Goal: Task Accomplishment & Management: Use online tool/utility

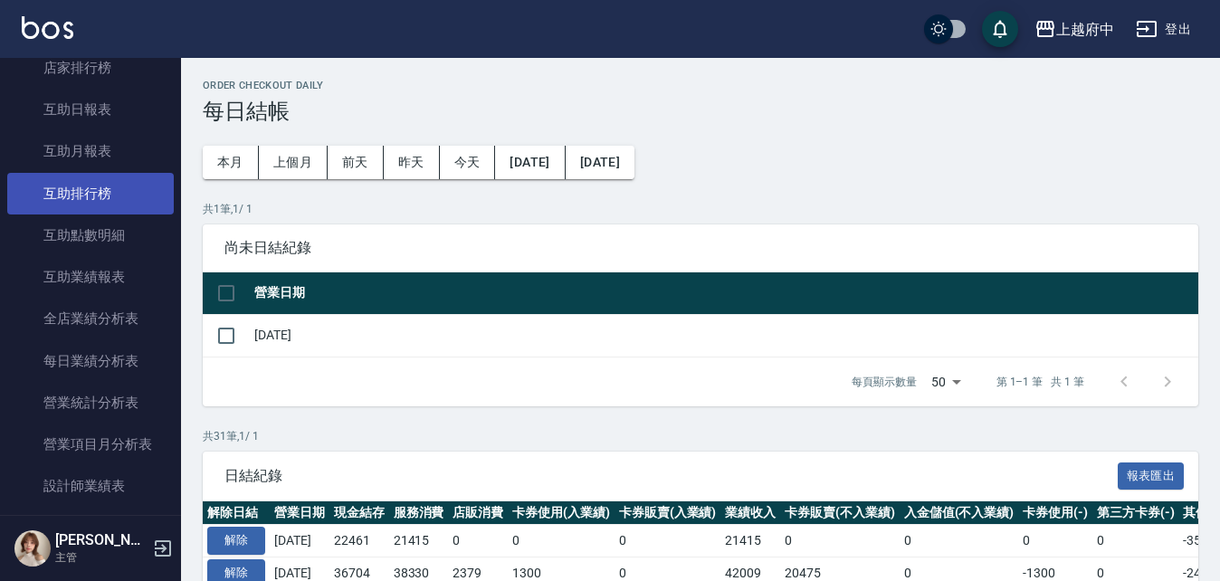
scroll to position [452, 0]
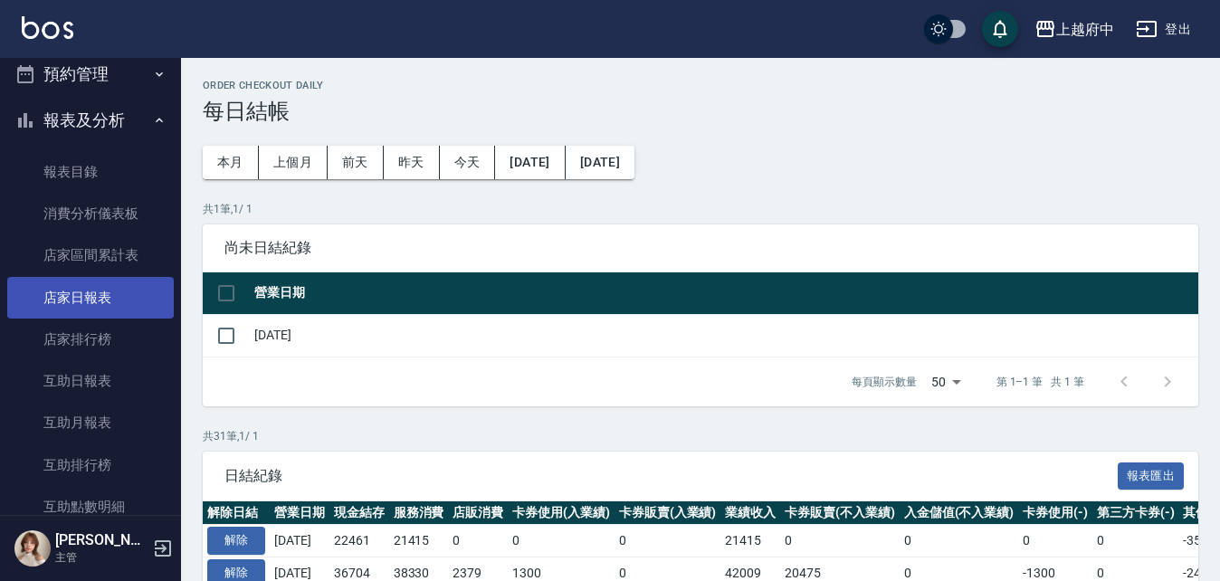
click at [79, 301] on link "店家日報表" at bounding box center [90, 298] width 167 height 42
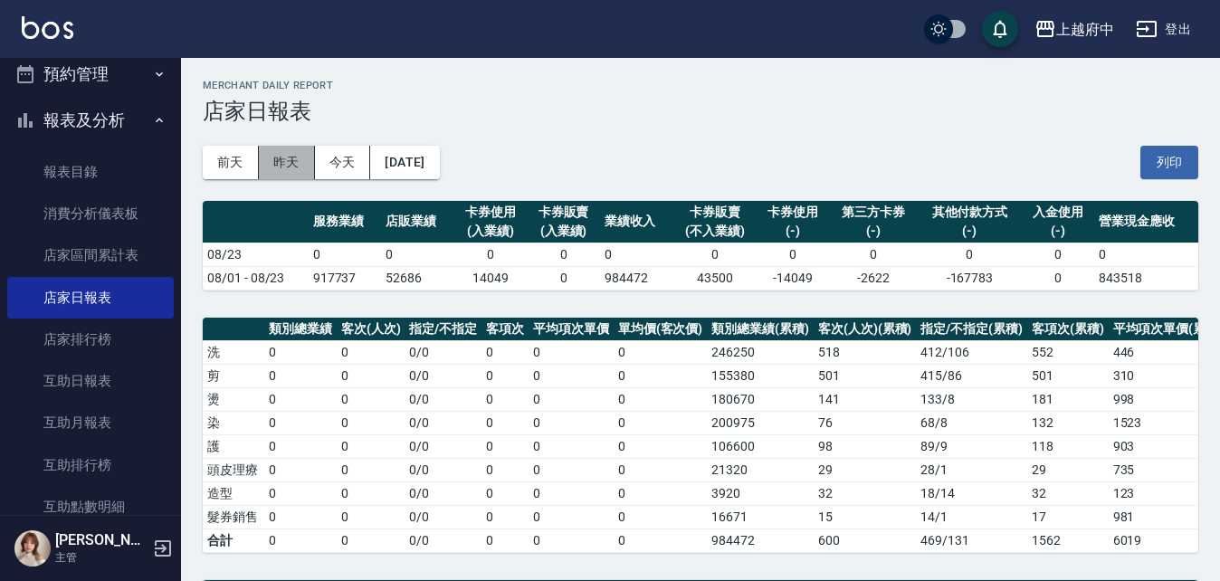
click at [281, 167] on button "昨天" at bounding box center [287, 162] width 56 height 33
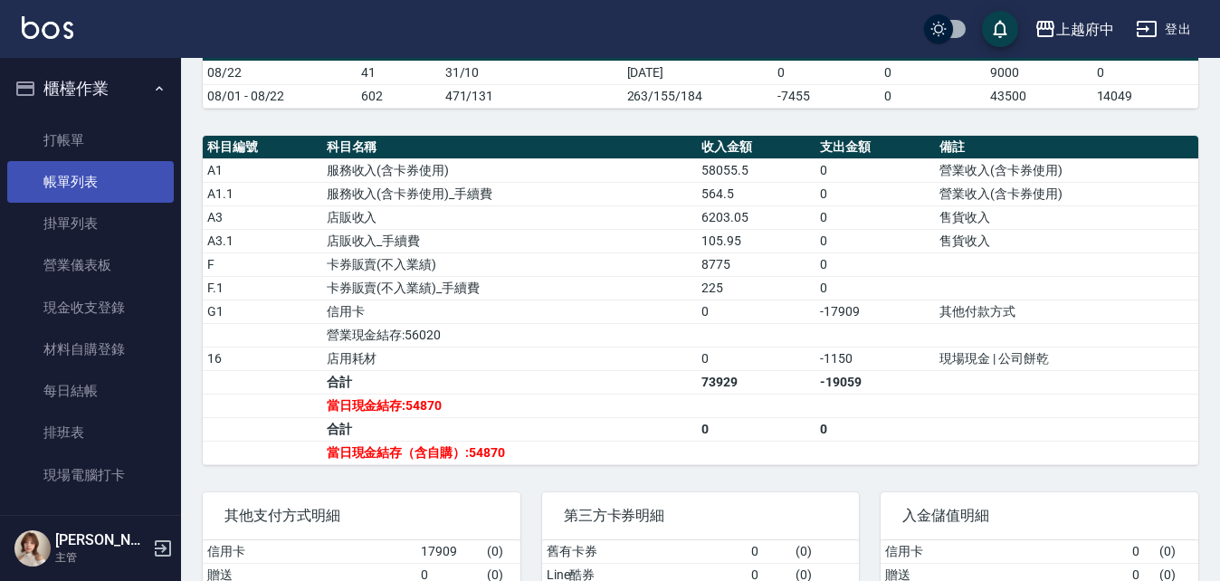
click at [76, 190] on link "帳單列表" at bounding box center [90, 182] width 167 height 42
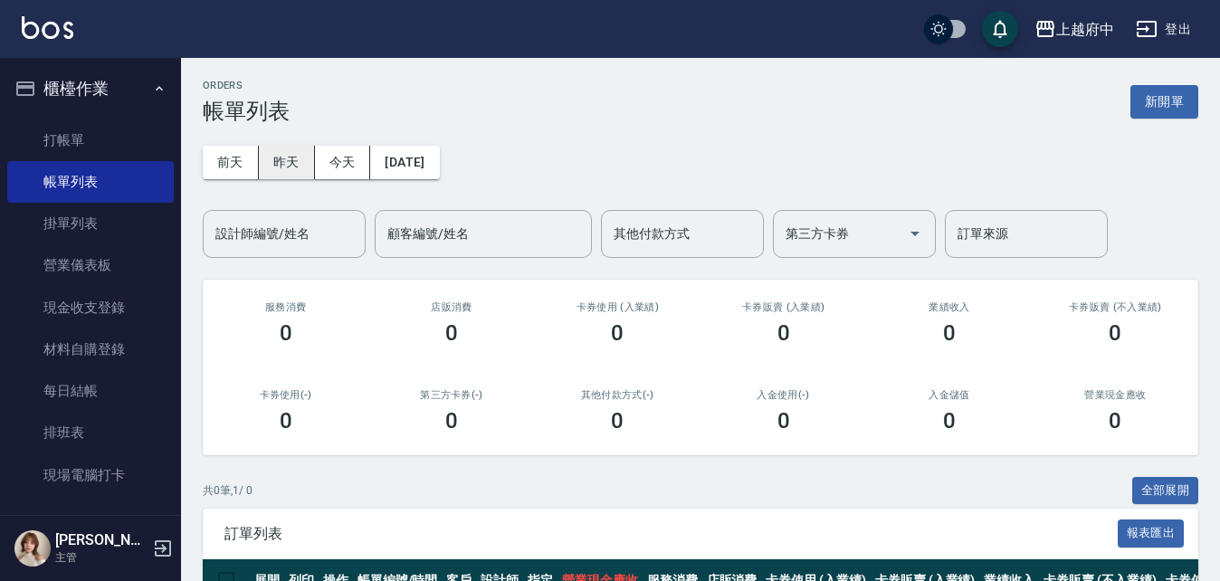
click at [292, 161] on button "昨天" at bounding box center [287, 162] width 56 height 33
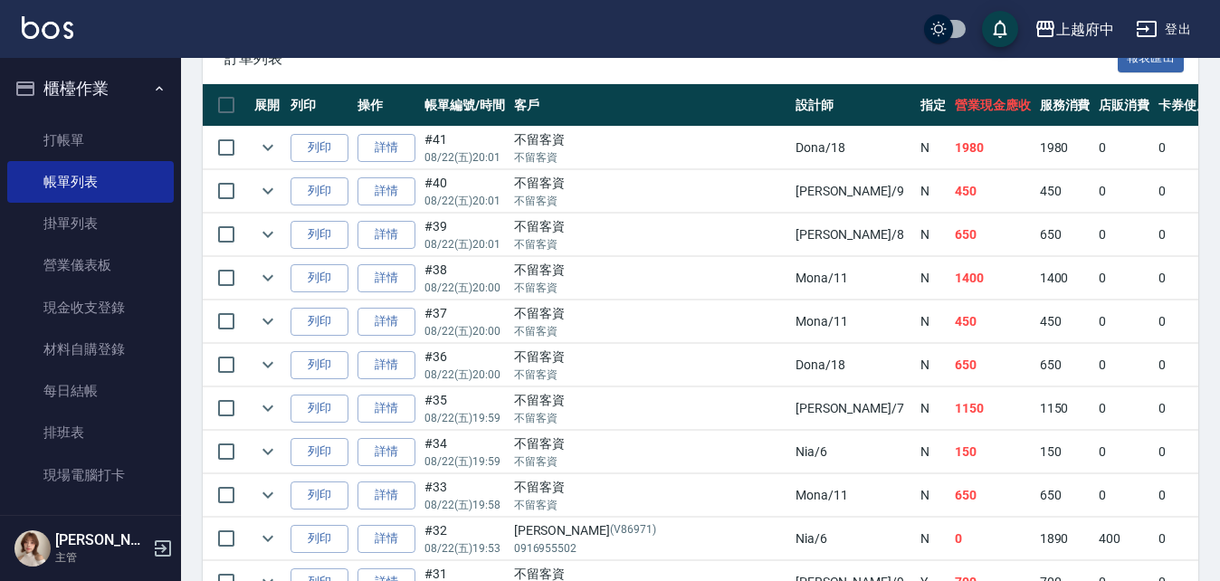
scroll to position [362, 0]
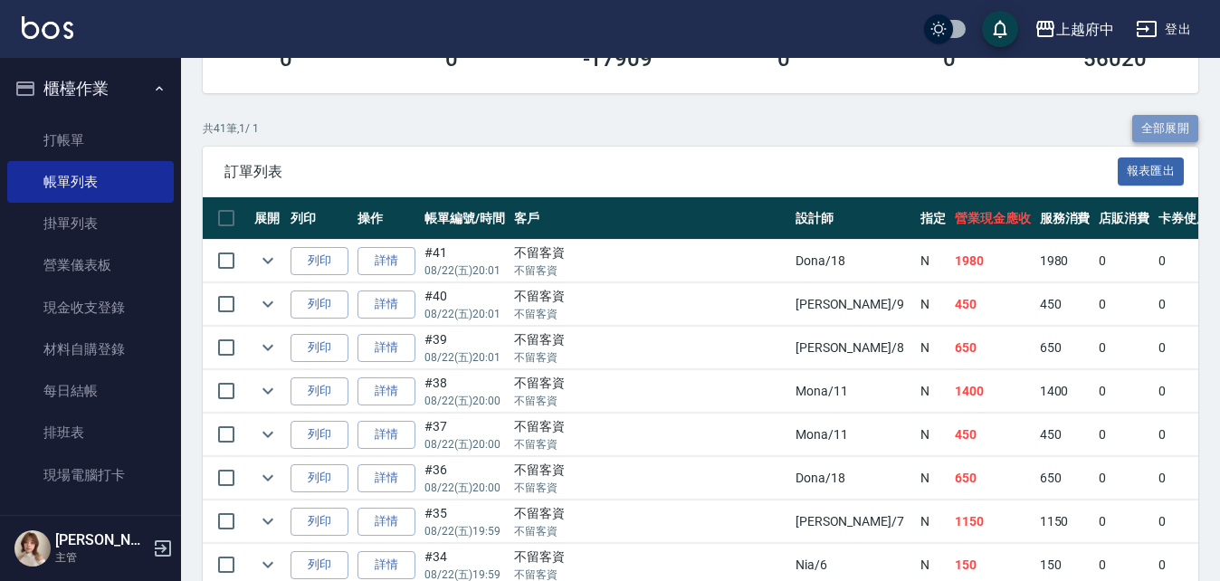
click at [1157, 129] on button "全部展開" at bounding box center [1165, 129] width 67 height 28
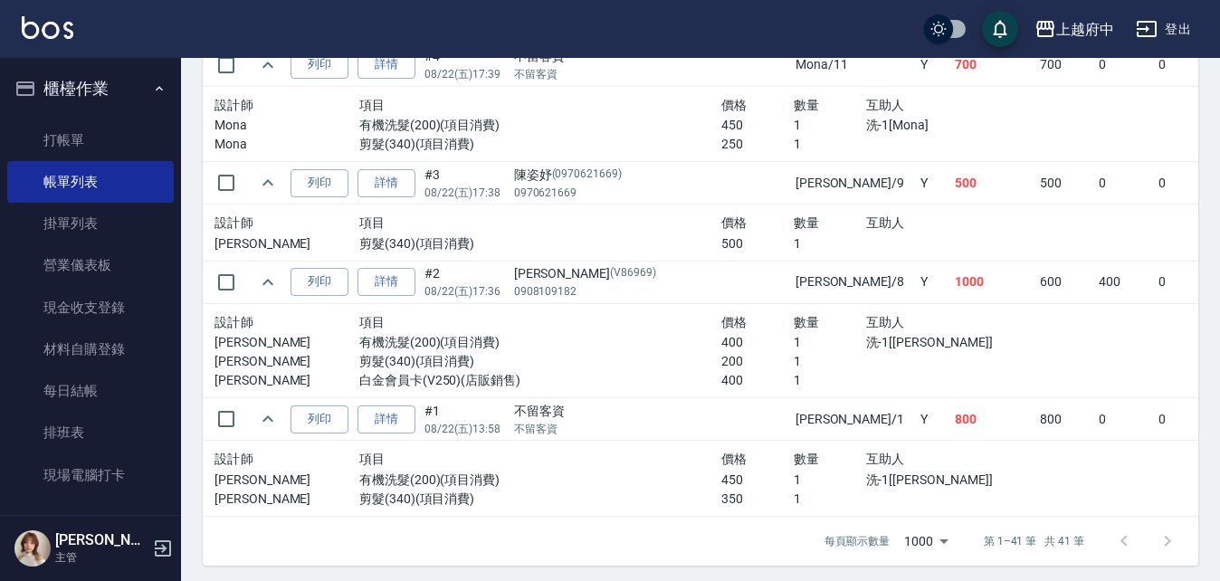
scroll to position [5670, 0]
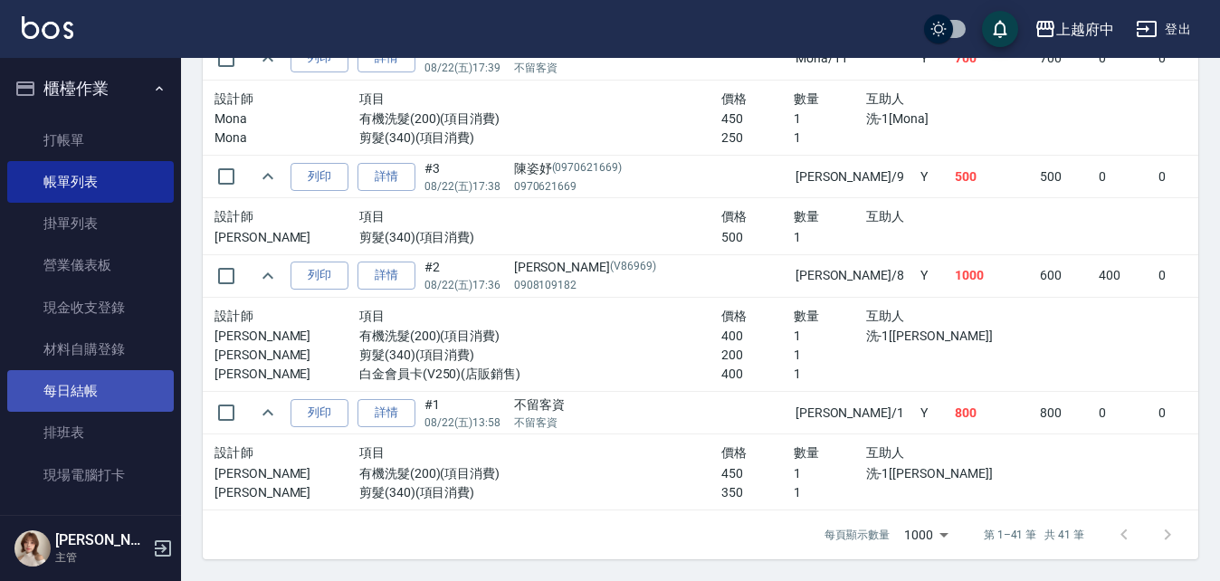
click at [77, 388] on link "每日結帳" at bounding box center [90, 391] width 167 height 42
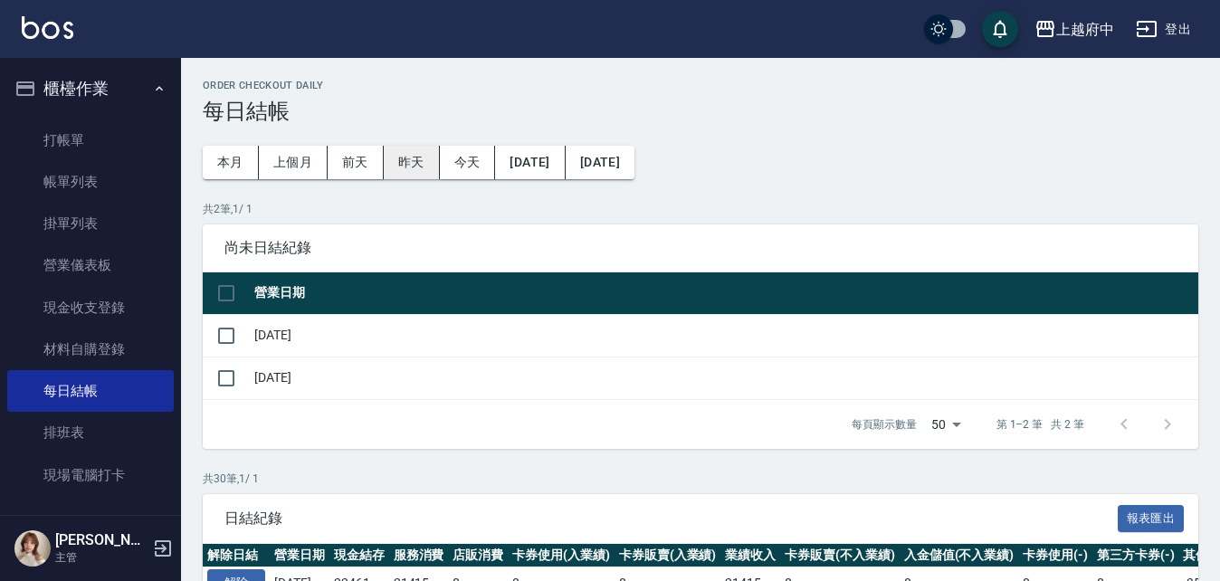
click at [402, 164] on button "昨天" at bounding box center [412, 162] width 56 height 33
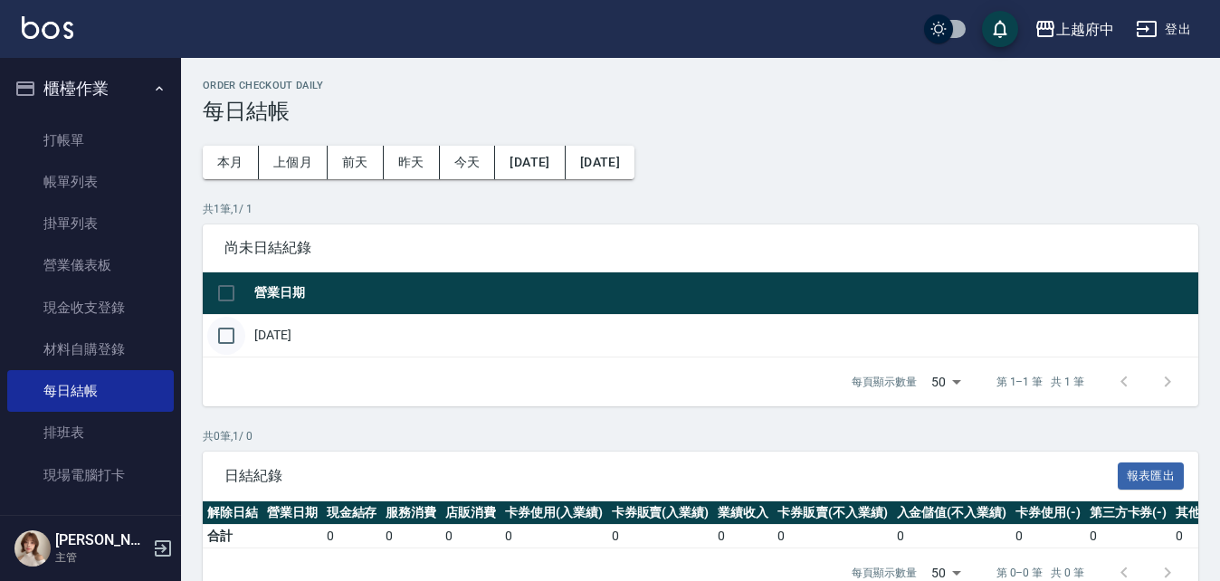
click at [229, 334] on input "checkbox" at bounding box center [226, 336] width 38 height 38
checkbox input "true"
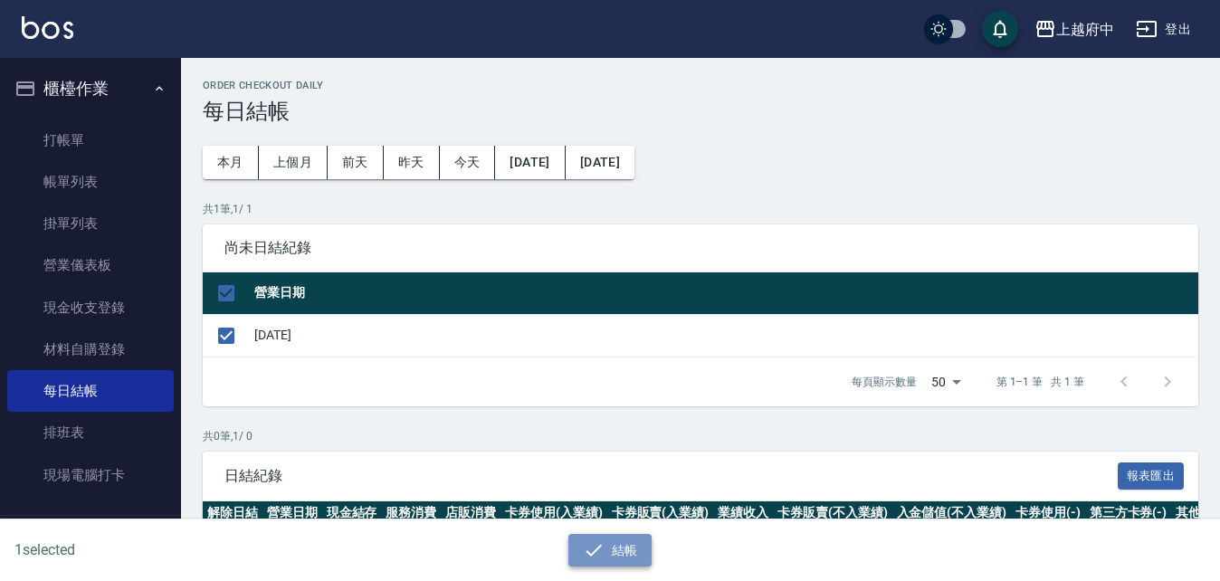
click at [605, 545] on button "結帳" at bounding box center [610, 550] width 84 height 33
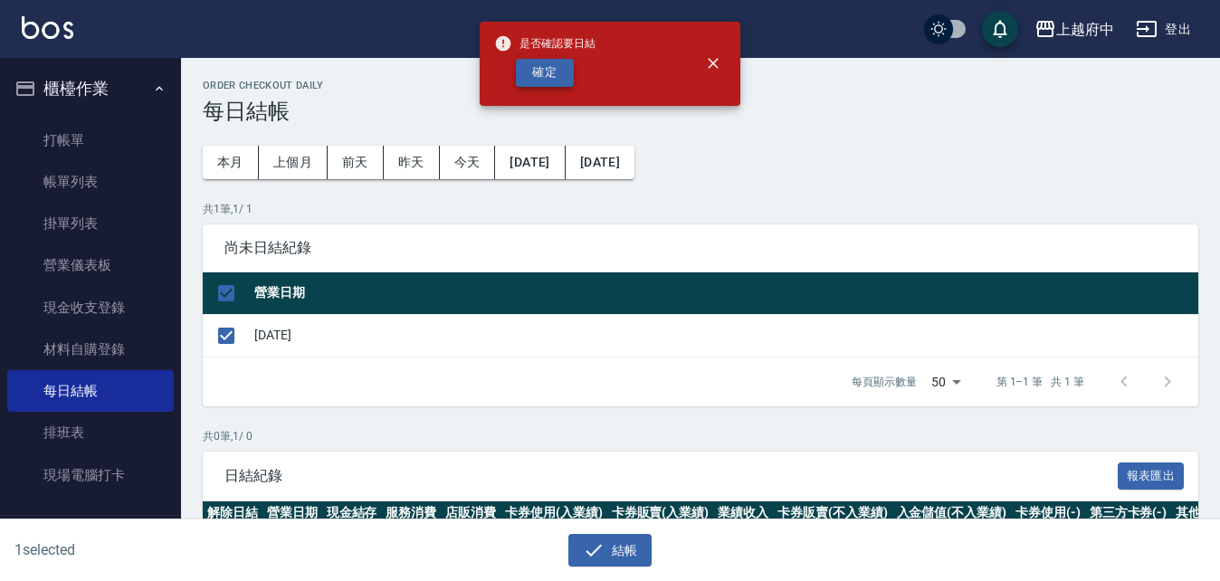
click at [547, 63] on button "確定" at bounding box center [545, 73] width 58 height 28
checkbox input "false"
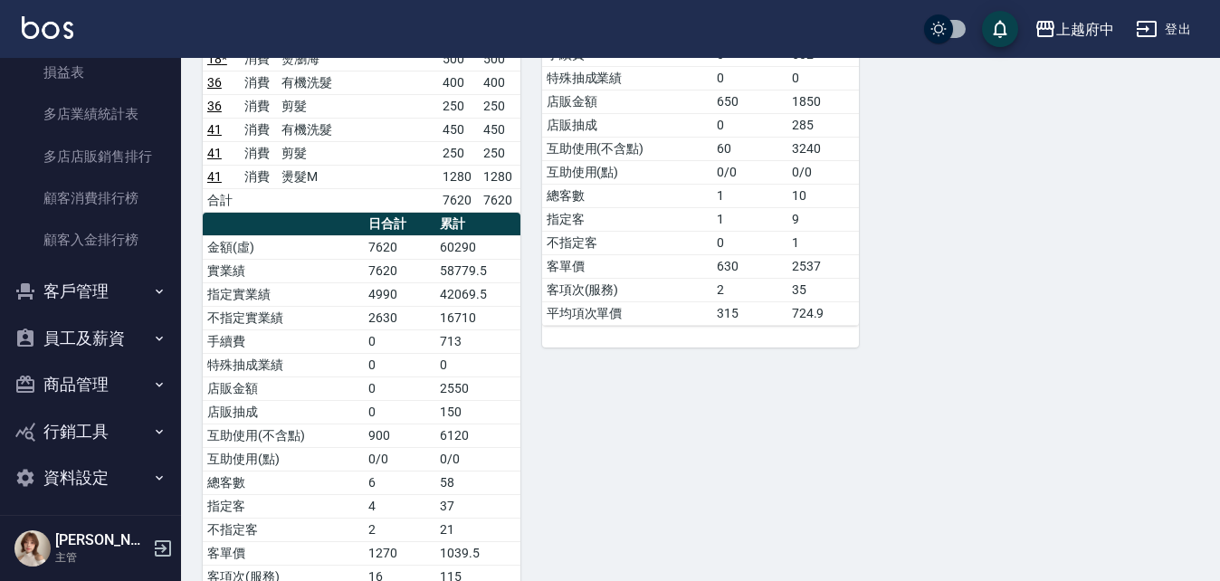
scroll to position [1759, 0]
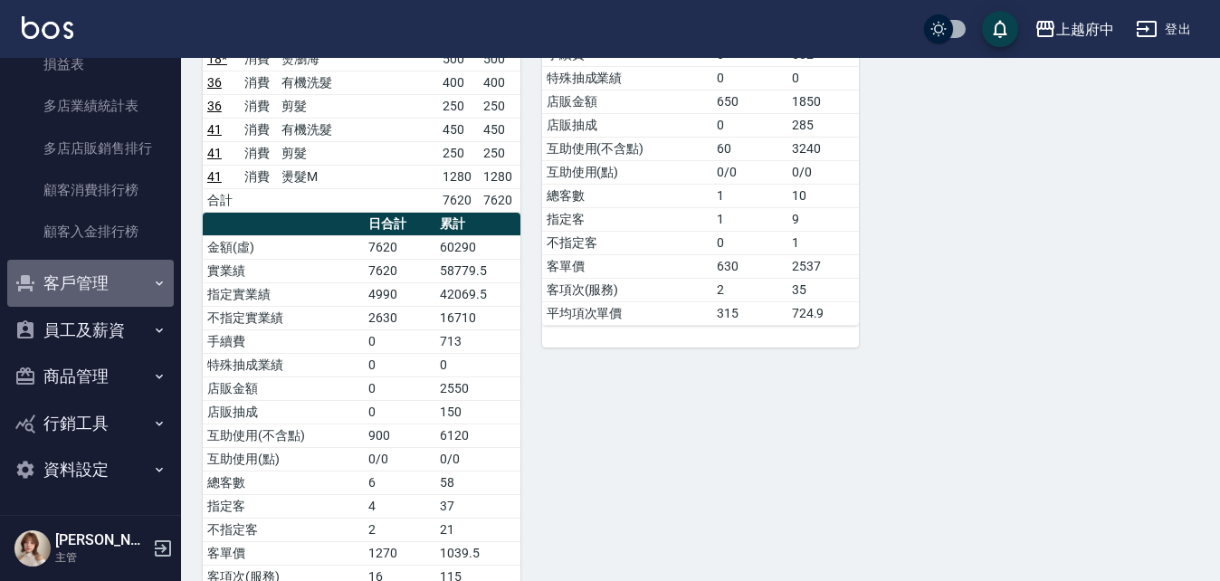
click at [107, 284] on button "客戶管理" at bounding box center [90, 283] width 167 height 47
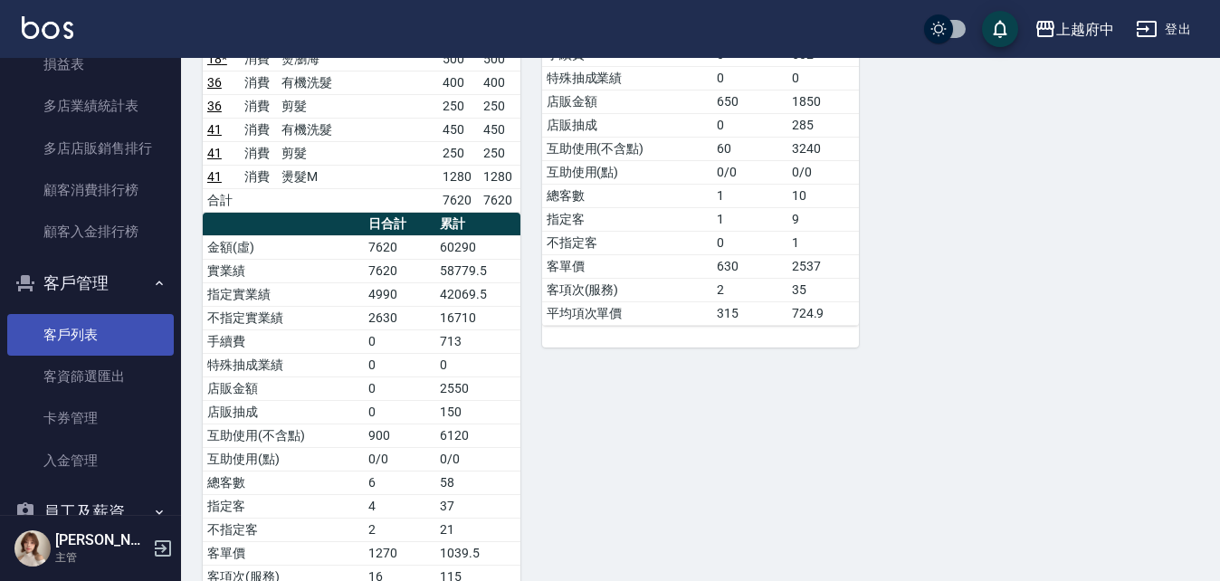
click at [81, 323] on link "客戶列表" at bounding box center [90, 335] width 167 height 42
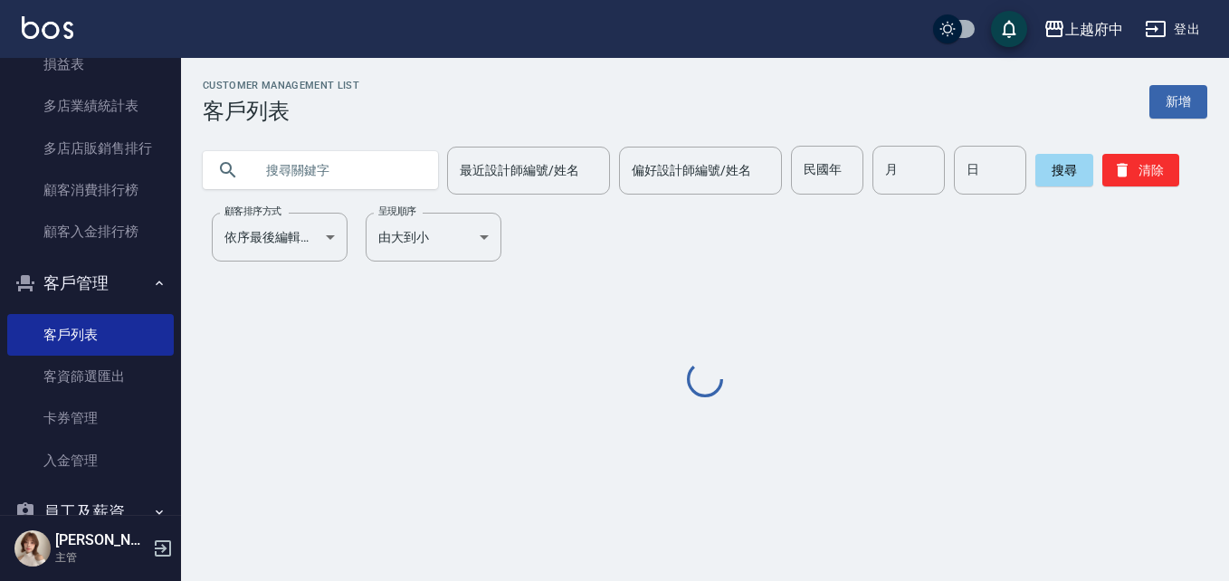
click at [339, 153] on input "text" at bounding box center [338, 170] width 170 height 49
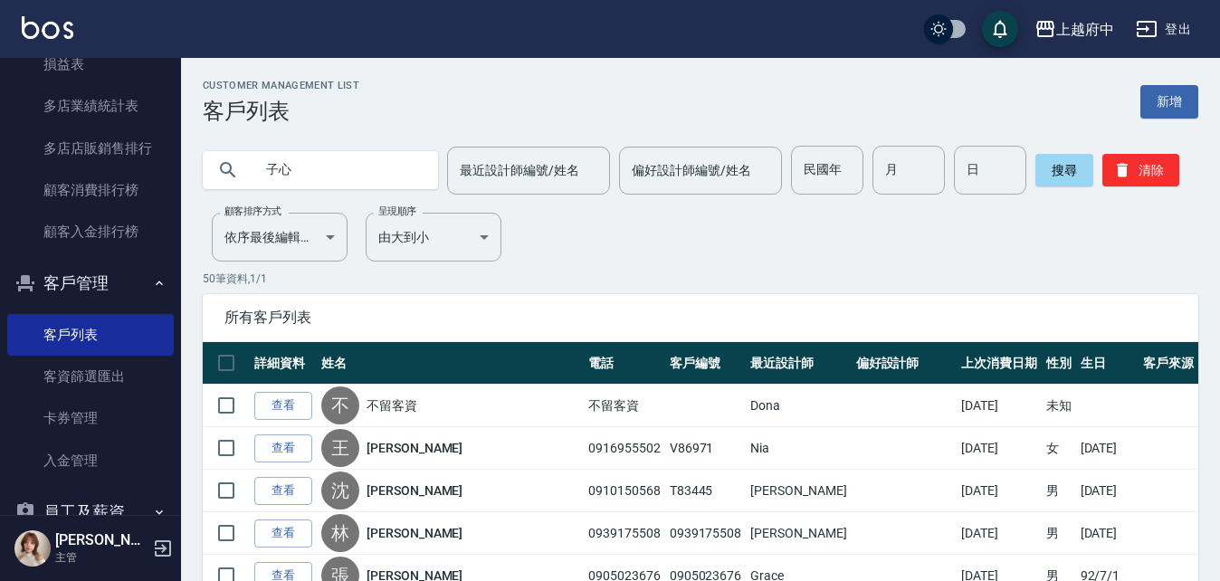
type input "子心"
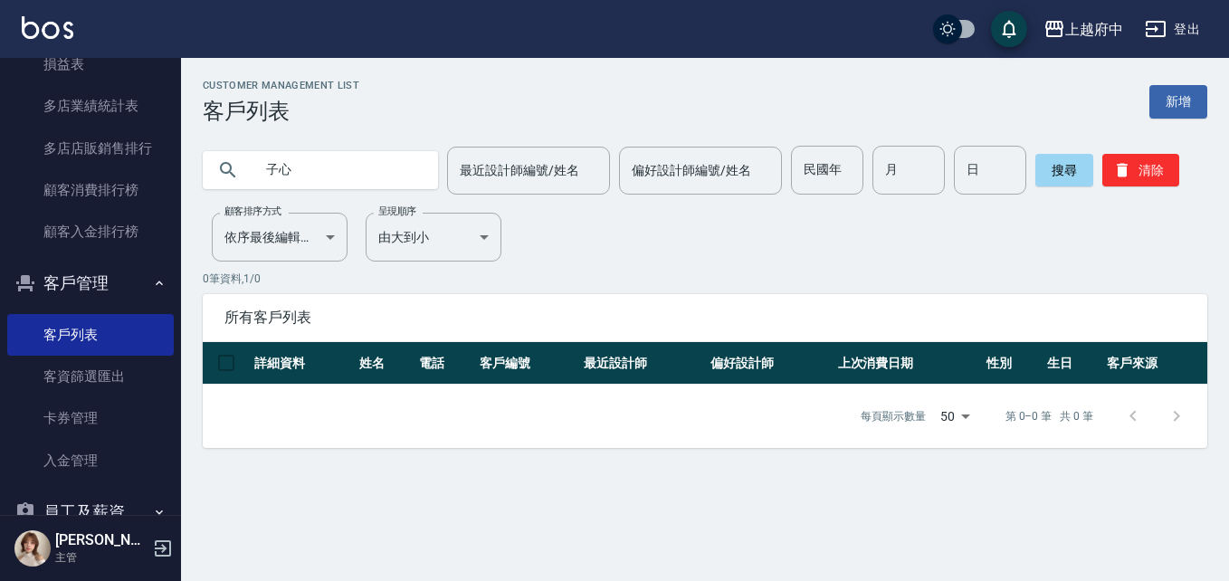
drag, startPoint x: 326, startPoint y: 162, endPoint x: 197, endPoint y: 154, distance: 128.8
click at [200, 159] on div "子心 最近設計師編號/姓名 最近設計師編號/姓名 偏好設計師編號/姓名 偏好設計師編號/姓名 民國年 民國年 月 月 日 日 搜尋 清除" at bounding box center [694, 159] width 1026 height 71
type input "ㄒ"
type input "V81477"
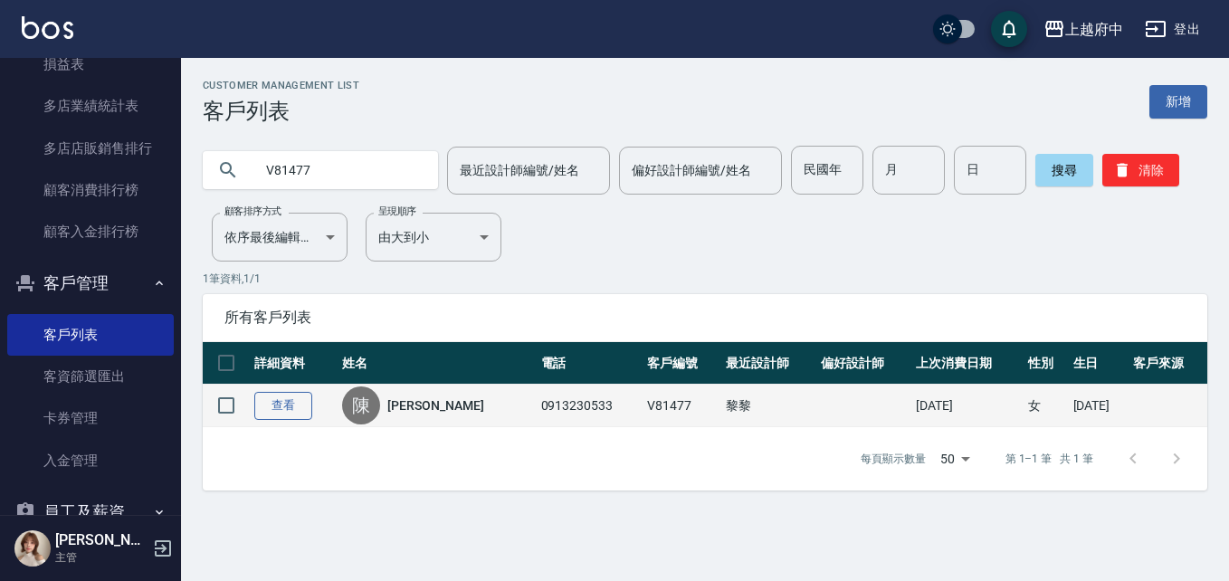
click at [293, 405] on link "查看" at bounding box center [283, 406] width 58 height 28
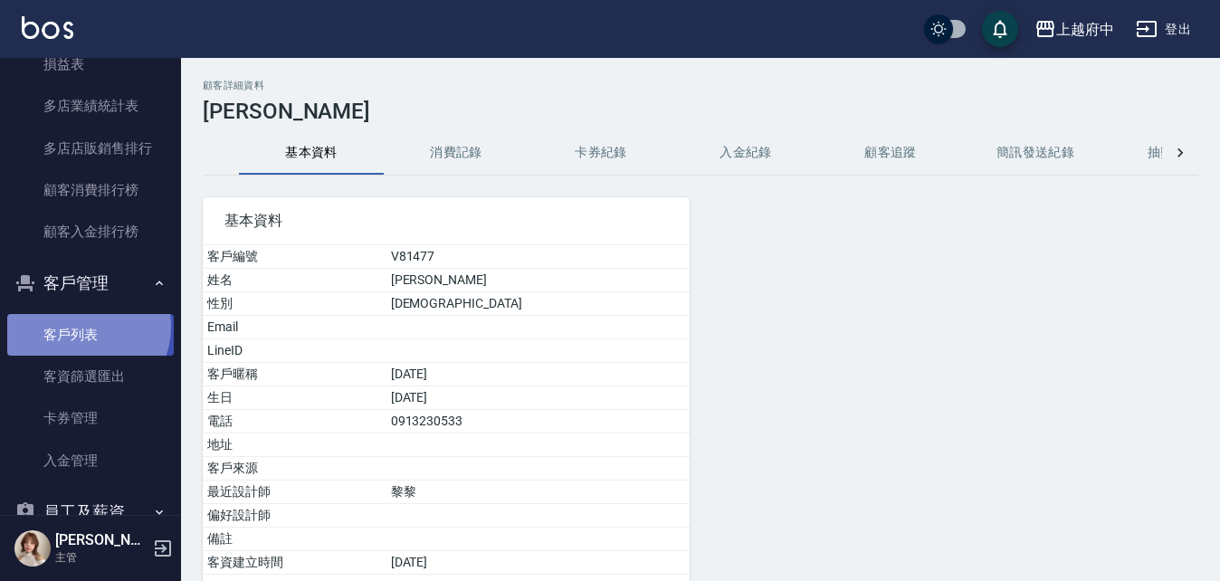
click at [79, 327] on link "客戶列表" at bounding box center [90, 335] width 167 height 42
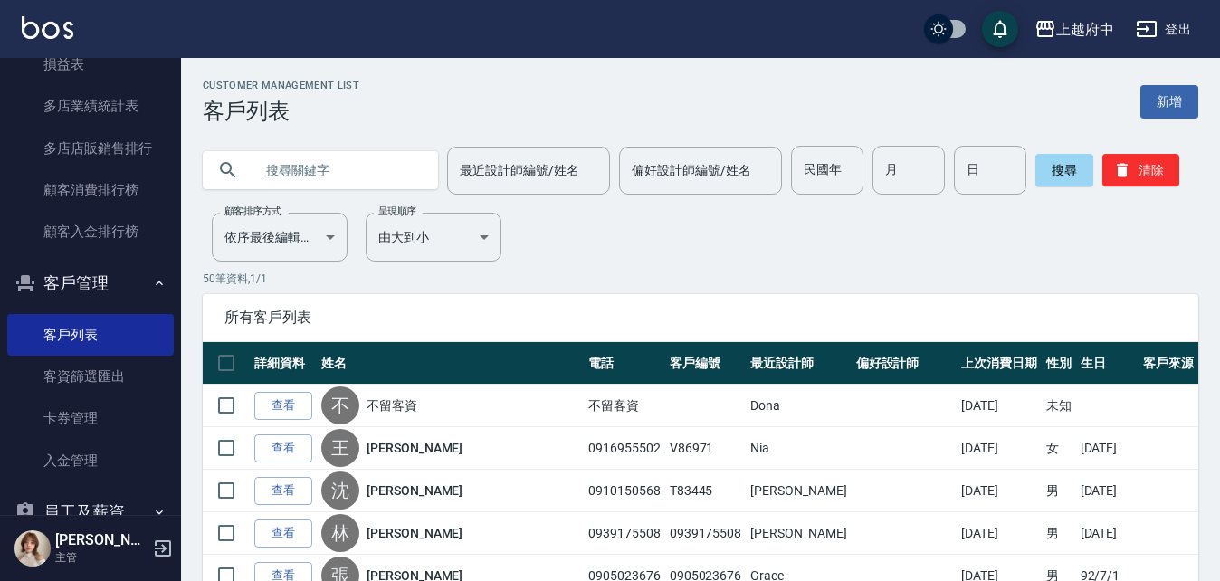
click at [296, 172] on input "text" at bounding box center [338, 170] width 170 height 49
type input "0927028783"
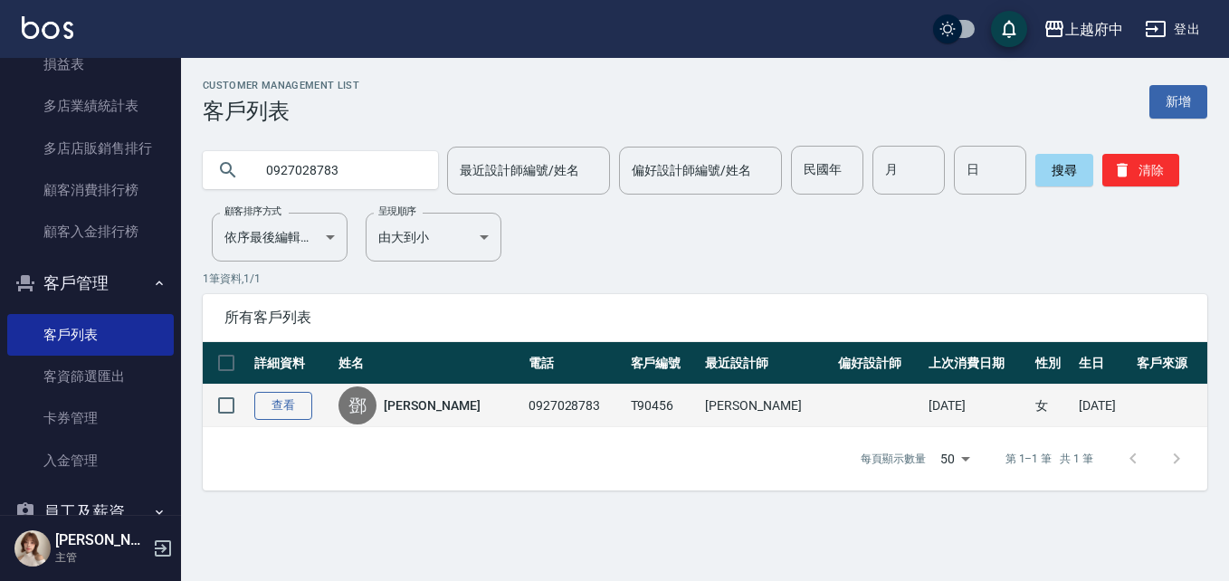
click at [280, 407] on link "查看" at bounding box center [283, 406] width 58 height 28
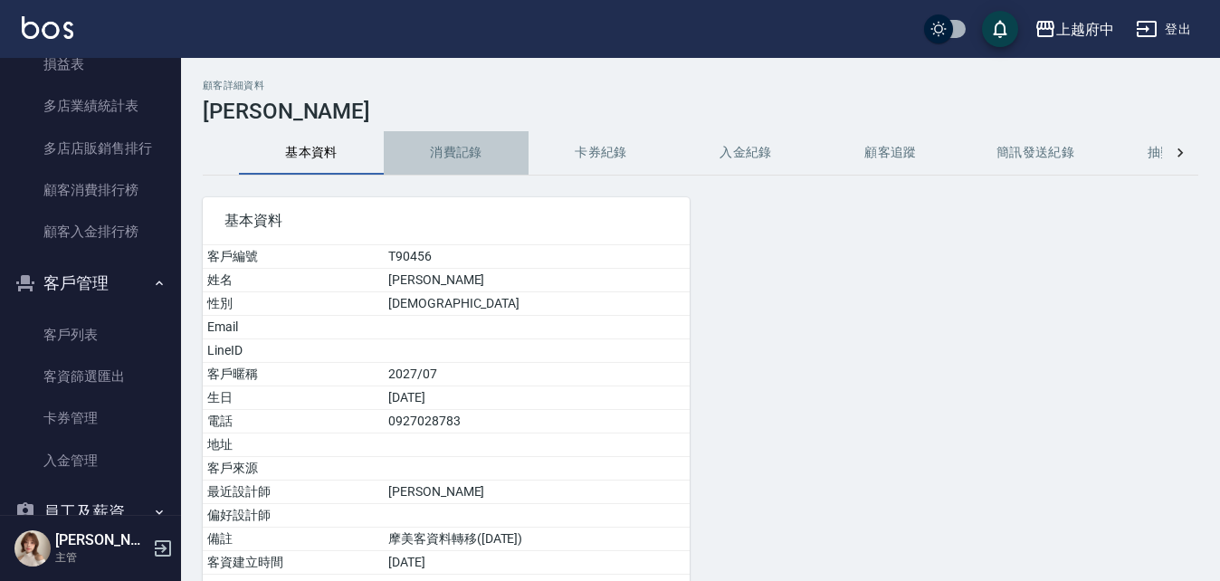
click at [454, 144] on button "消費記錄" at bounding box center [456, 152] width 145 height 43
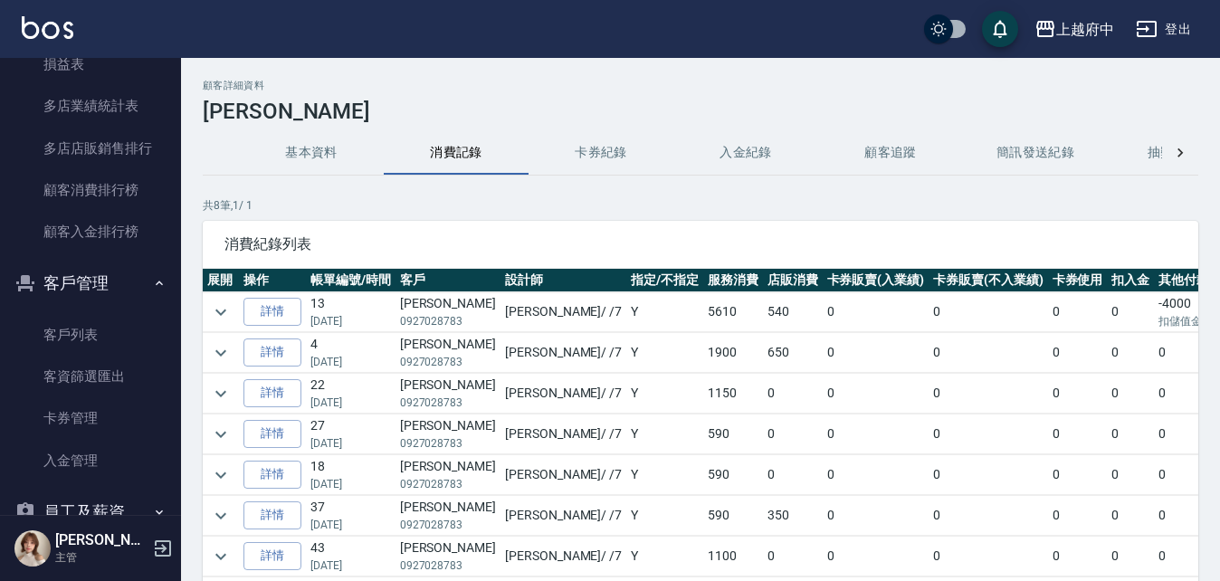
click at [310, 146] on button "基本資料" at bounding box center [311, 152] width 145 height 43
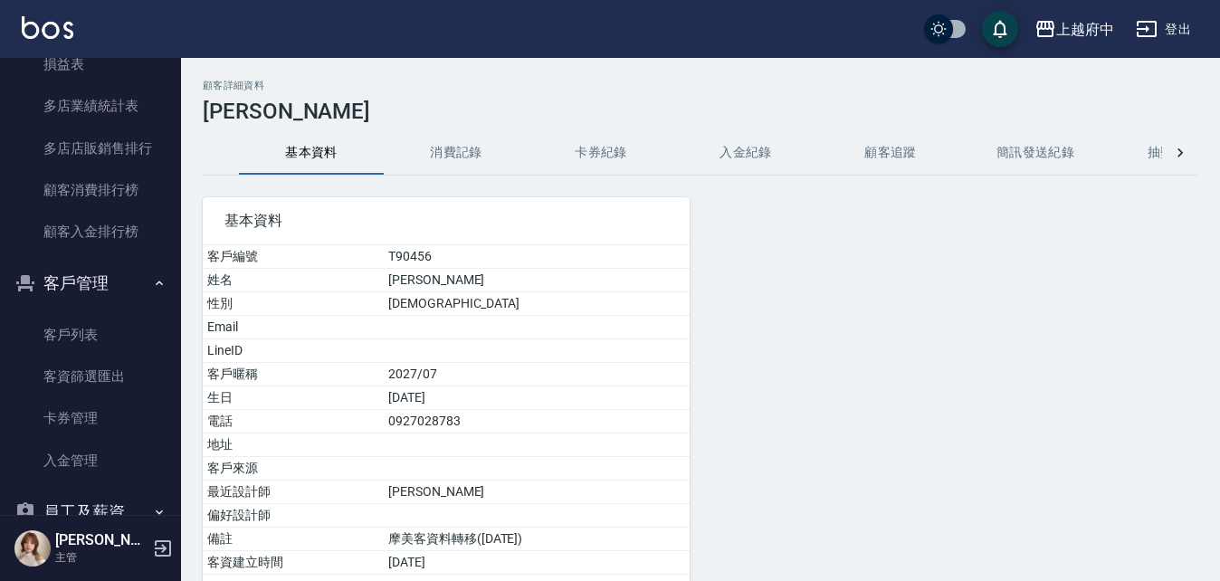
click at [452, 154] on button "消費記錄" at bounding box center [456, 152] width 145 height 43
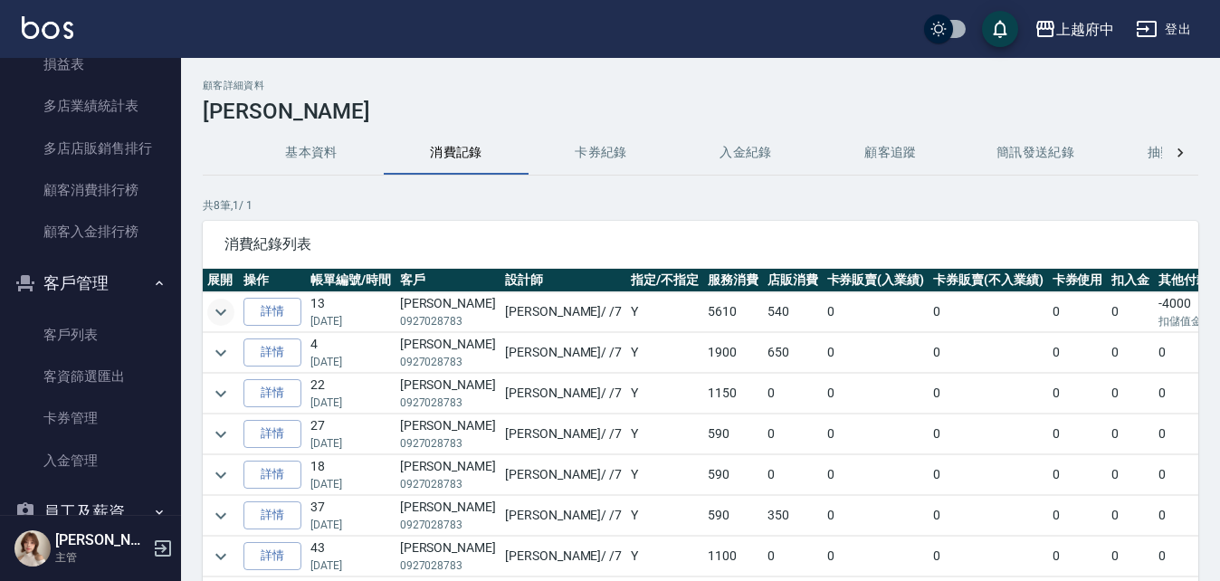
click at [221, 312] on icon "expand row" at bounding box center [221, 312] width 22 height 22
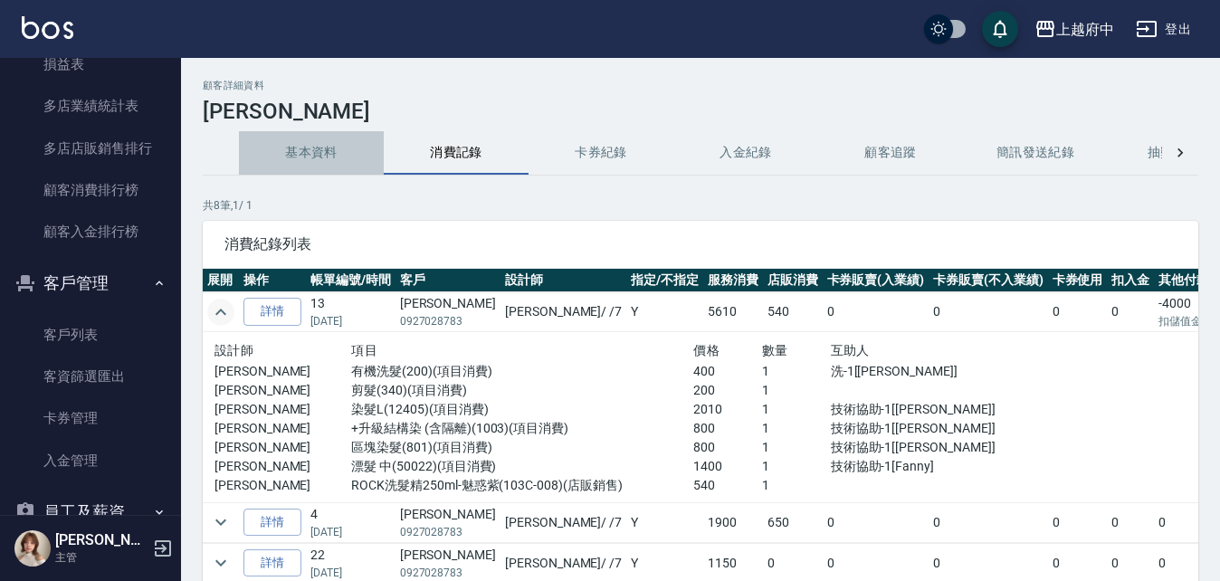
click at [320, 149] on button "基本資料" at bounding box center [311, 152] width 145 height 43
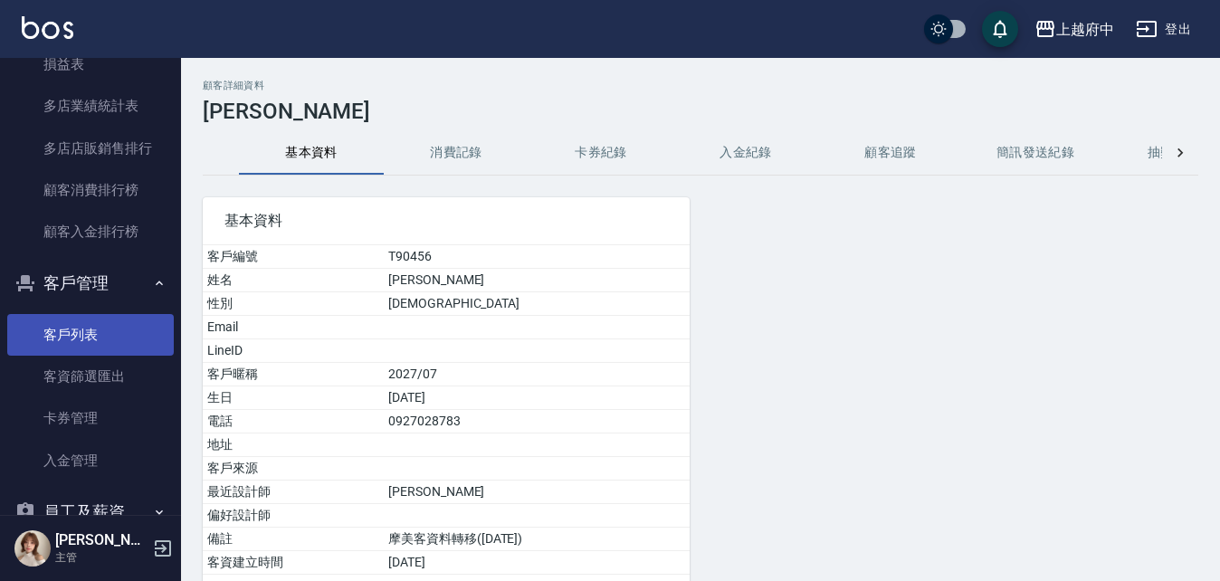
click at [72, 329] on link "客戶列表" at bounding box center [90, 335] width 167 height 42
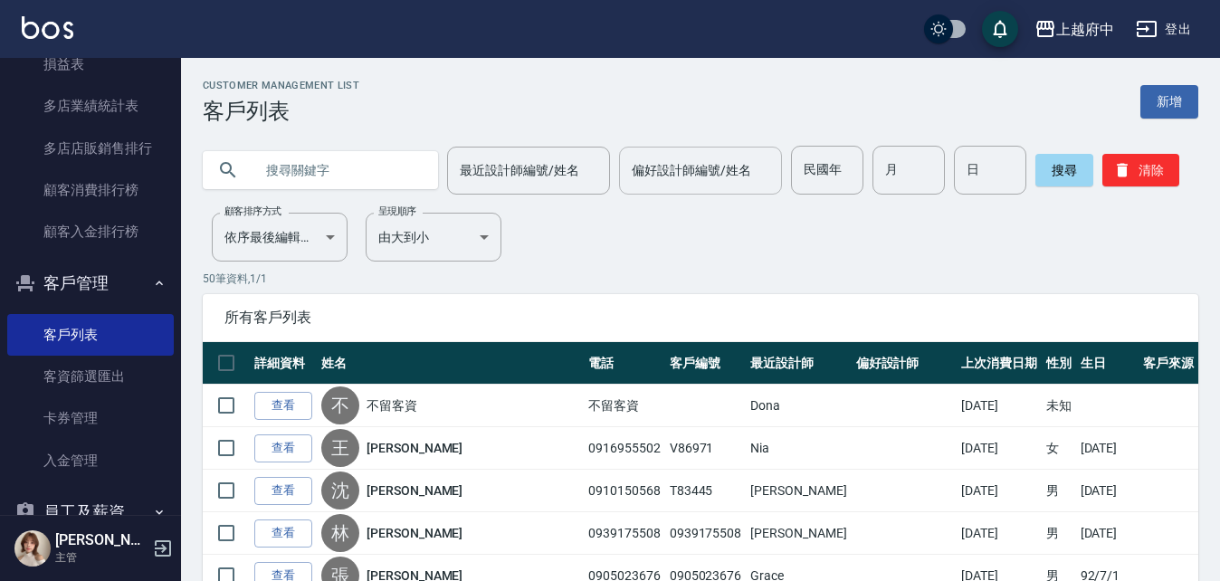
drag, startPoint x: 289, startPoint y: 174, endPoint x: 700, endPoint y: 149, distance: 411.6
click at [291, 174] on input "text" at bounding box center [338, 170] width 170 height 49
type input "0928064640"
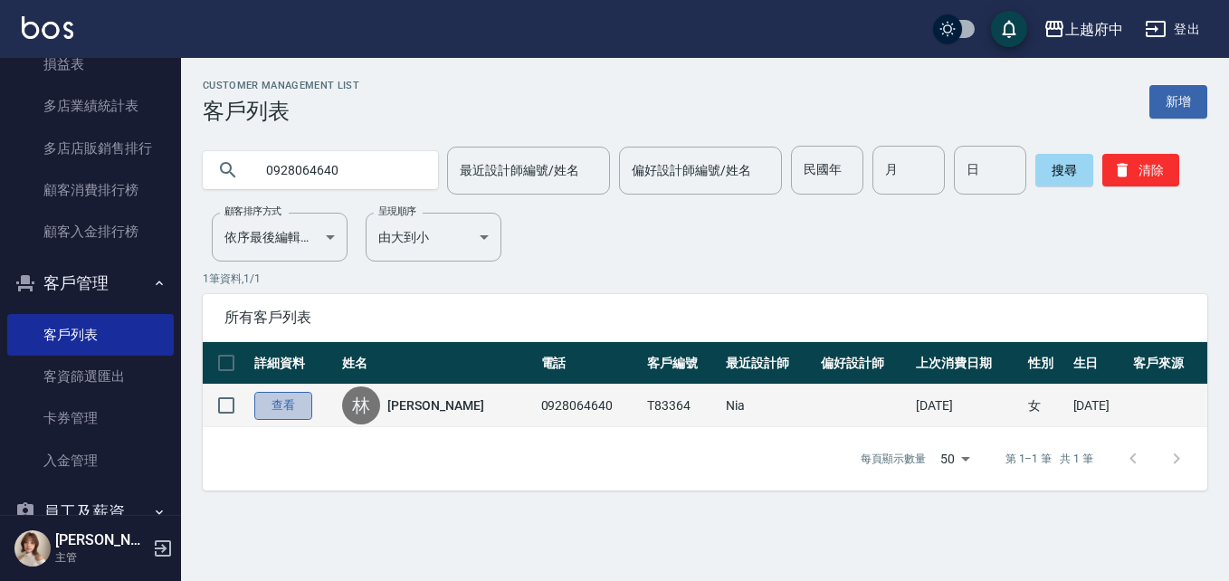
click at [281, 412] on link "查看" at bounding box center [283, 406] width 58 height 28
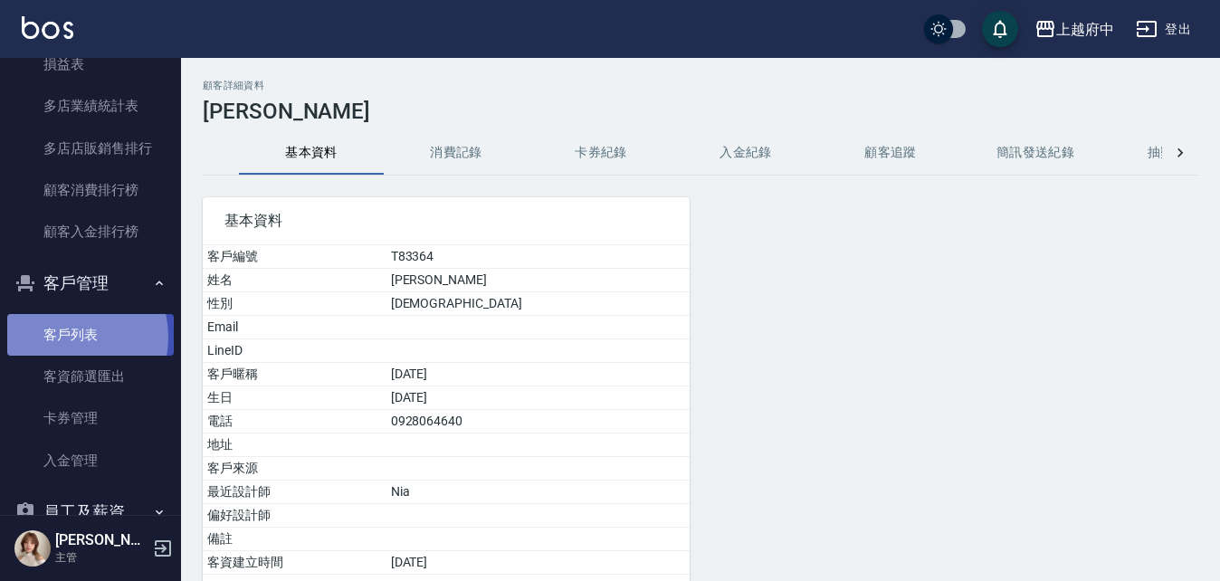
click at [68, 338] on link "客戶列表" at bounding box center [90, 335] width 167 height 42
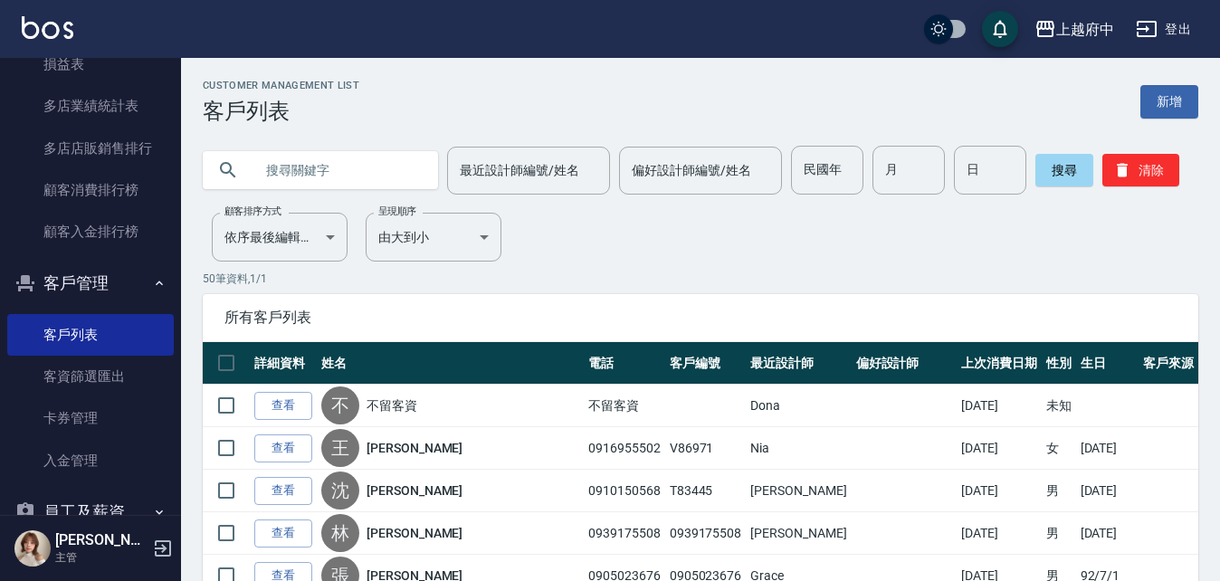
click at [341, 160] on input "text" at bounding box center [338, 170] width 170 height 49
type input "0926699383"
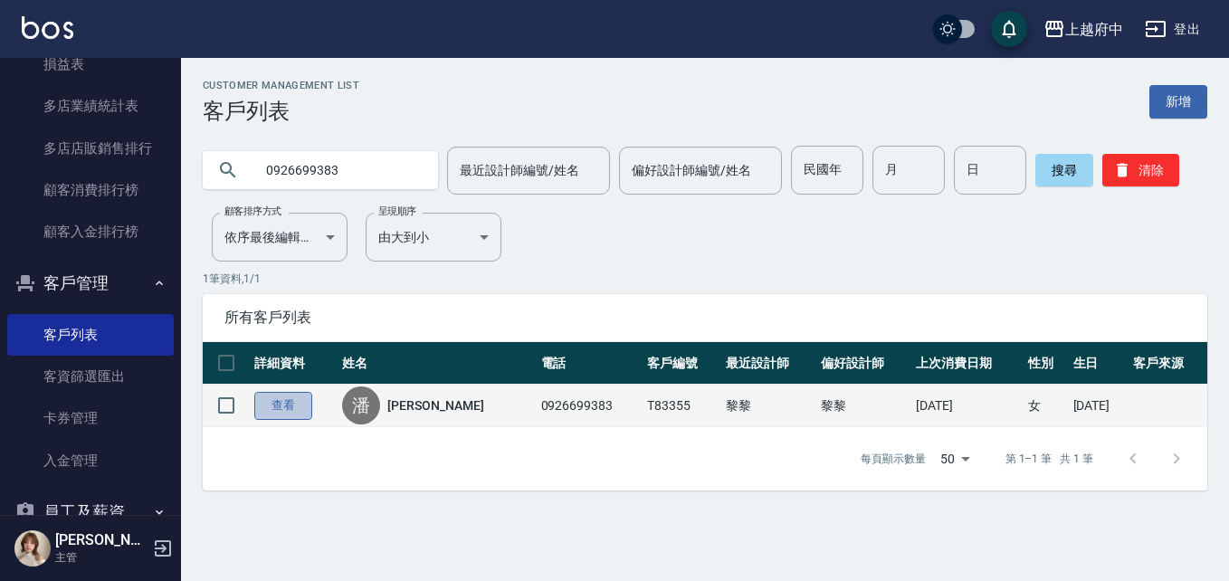
click at [293, 405] on link "查看" at bounding box center [283, 406] width 58 height 28
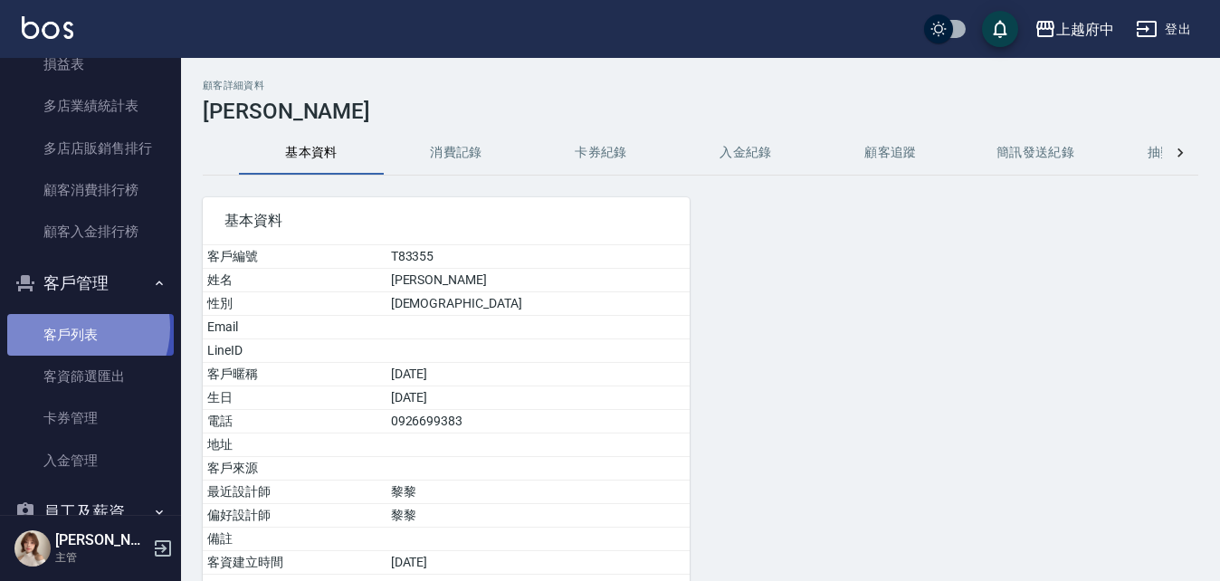
click at [72, 328] on link "客戶列表" at bounding box center [90, 335] width 167 height 42
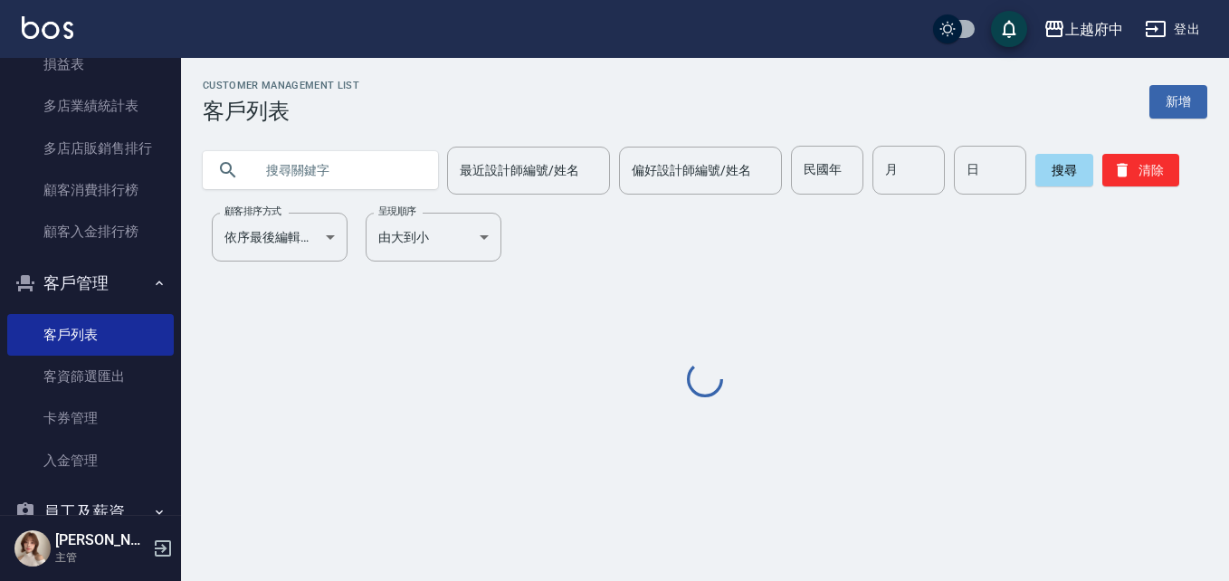
click at [303, 173] on input "text" at bounding box center [338, 170] width 170 height 49
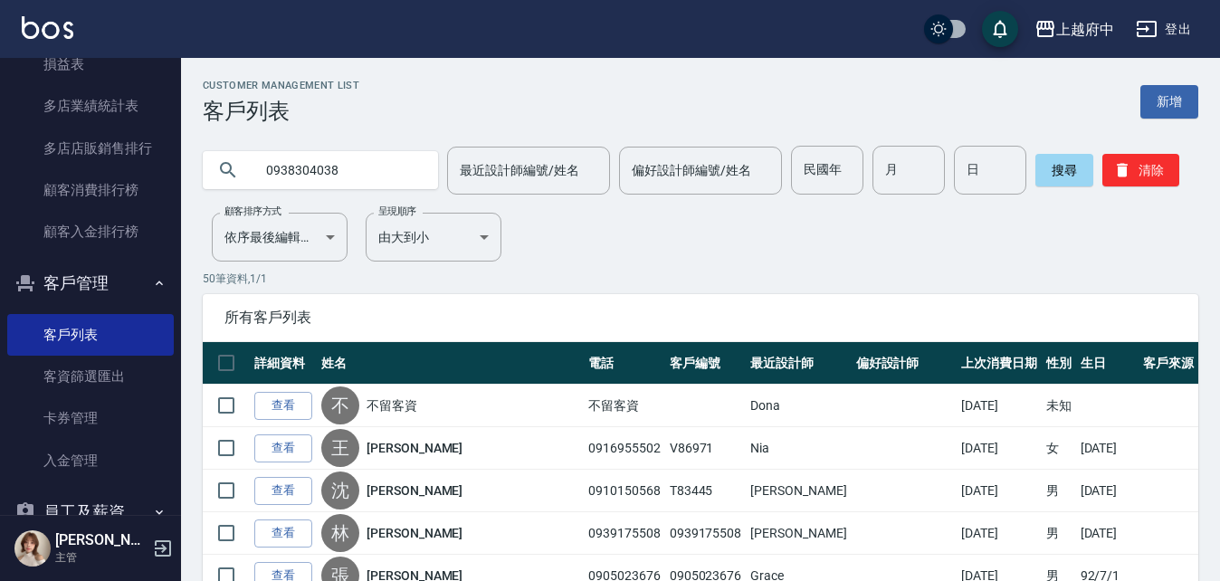
type input "0938304038"
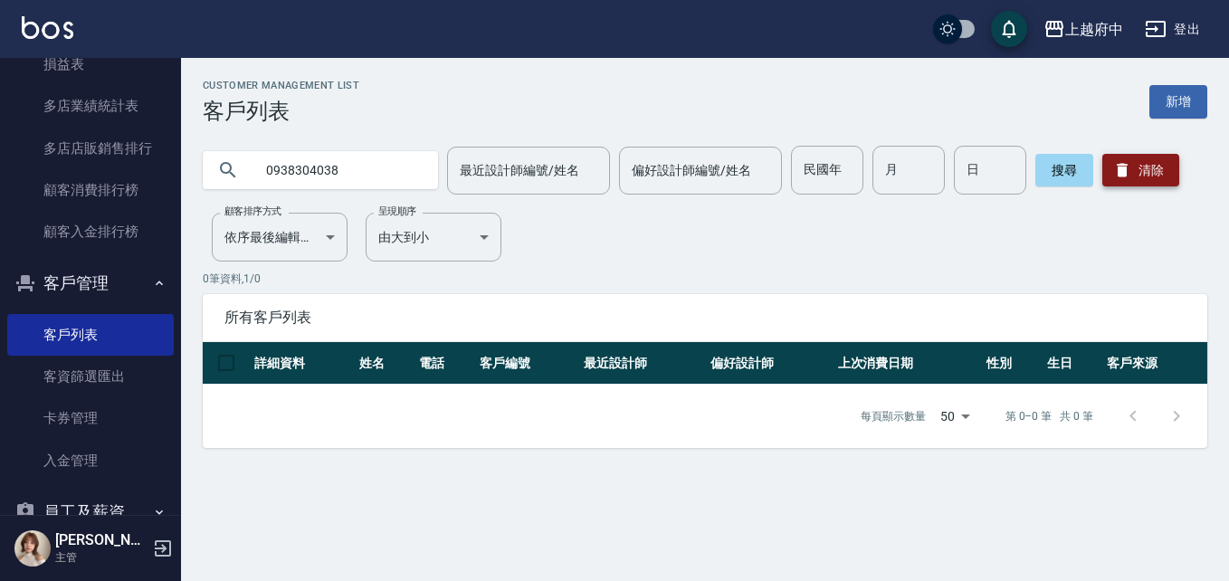
click at [1143, 163] on button "清除" at bounding box center [1140, 170] width 77 height 33
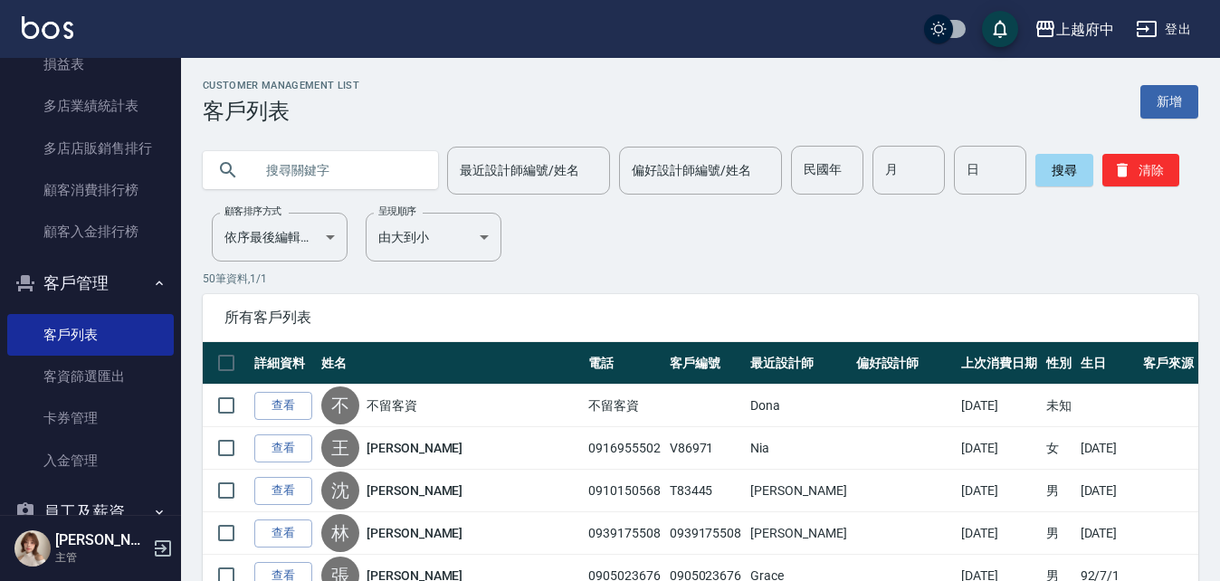
click at [381, 170] on input "text" at bounding box center [338, 170] width 170 height 49
type input "81477"
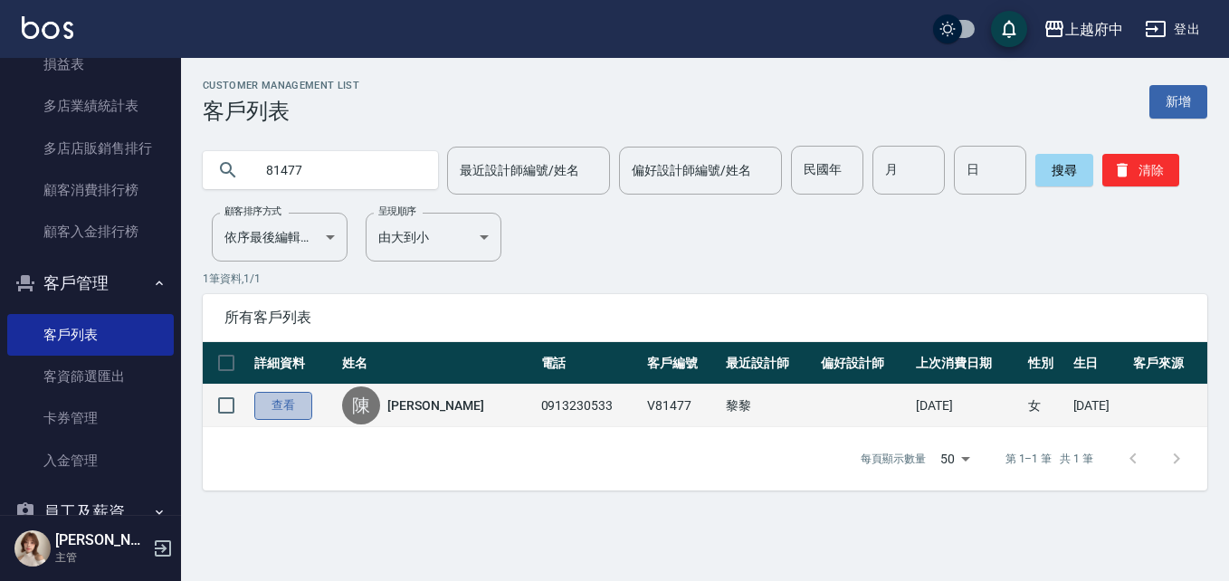
click at [282, 404] on link "查看" at bounding box center [283, 406] width 58 height 28
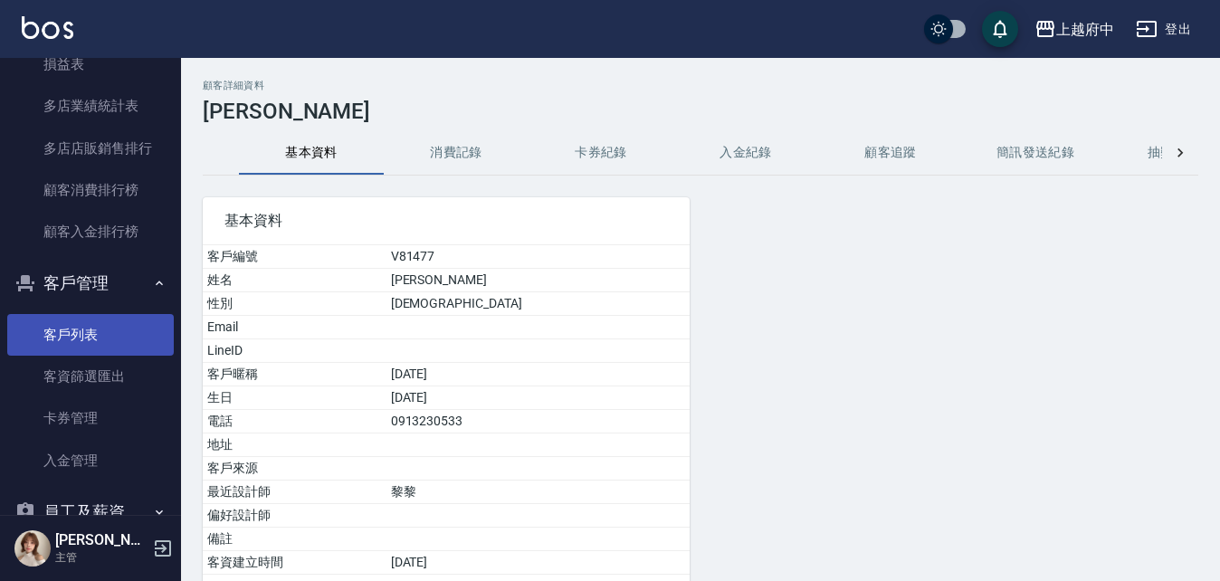
click at [69, 333] on link "客戶列表" at bounding box center [90, 335] width 167 height 42
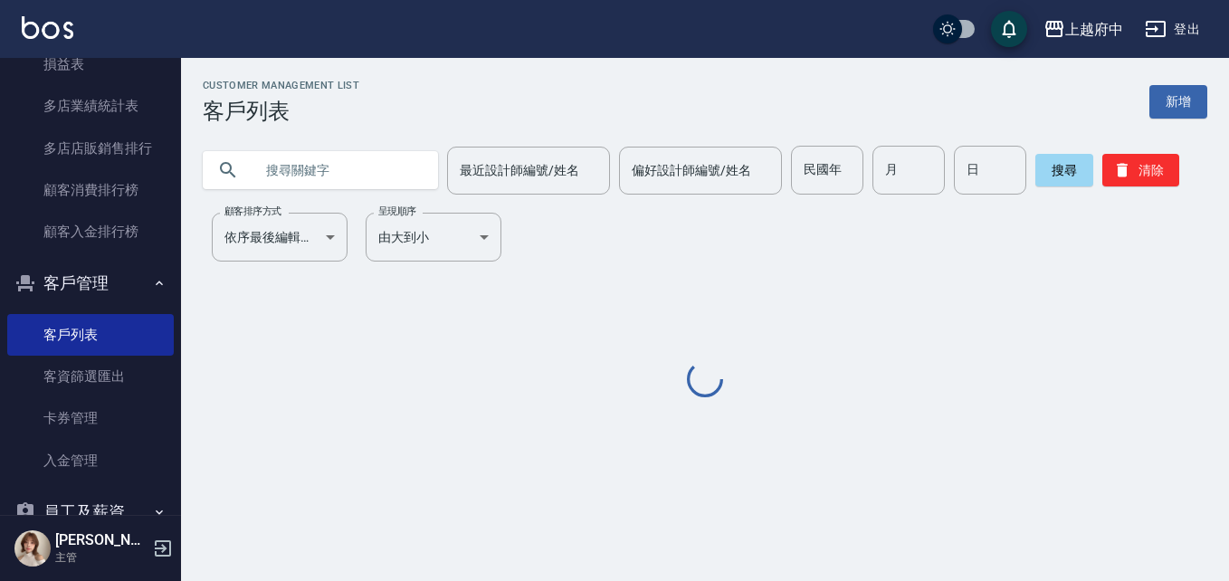
click at [313, 163] on input "text" at bounding box center [338, 170] width 170 height 49
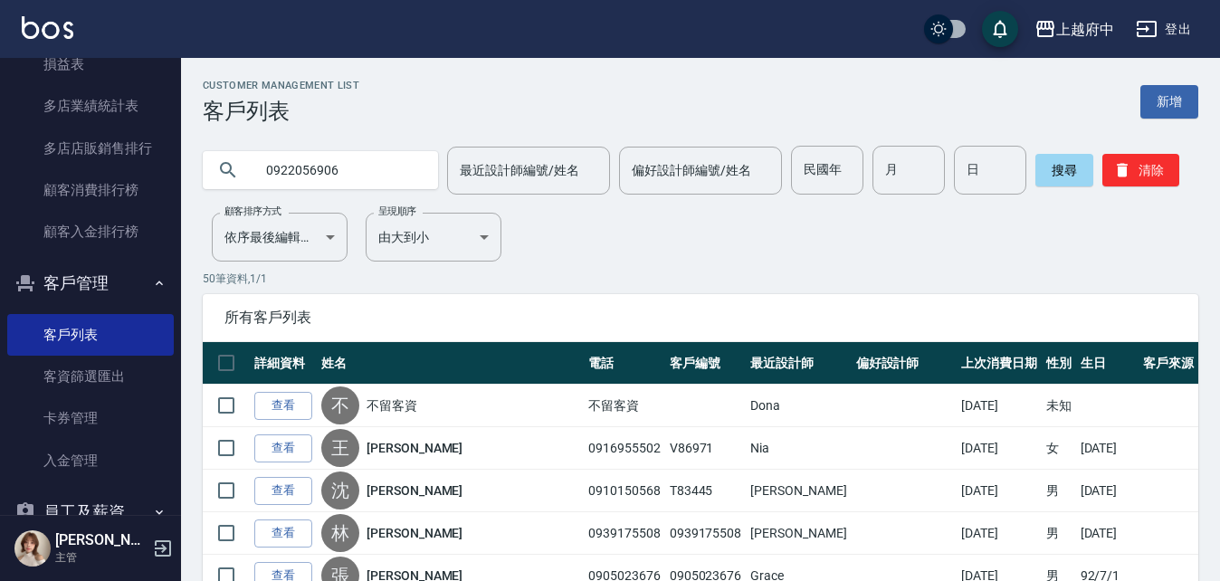
type input "0922056906"
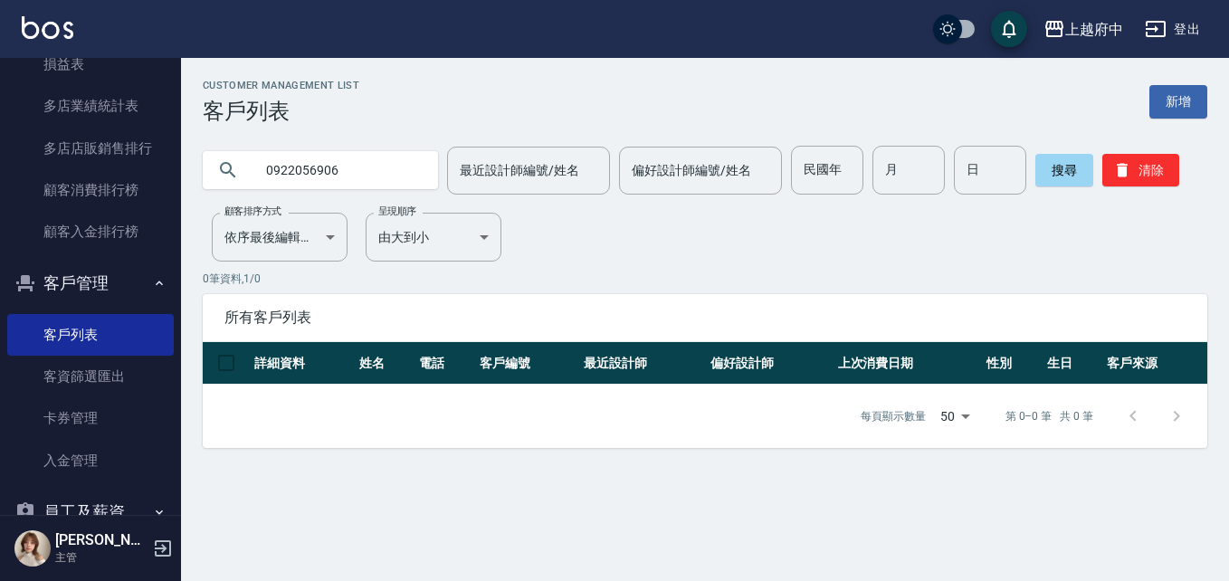
drag, startPoint x: 367, startPoint y: 157, endPoint x: 229, endPoint y: 161, distance: 137.6
click at [230, 164] on div "0922056906" at bounding box center [320, 170] width 235 height 38
type input "ㄏ"
click at [357, 167] on input "text" at bounding box center [338, 170] width 170 height 49
type input "0903538036"
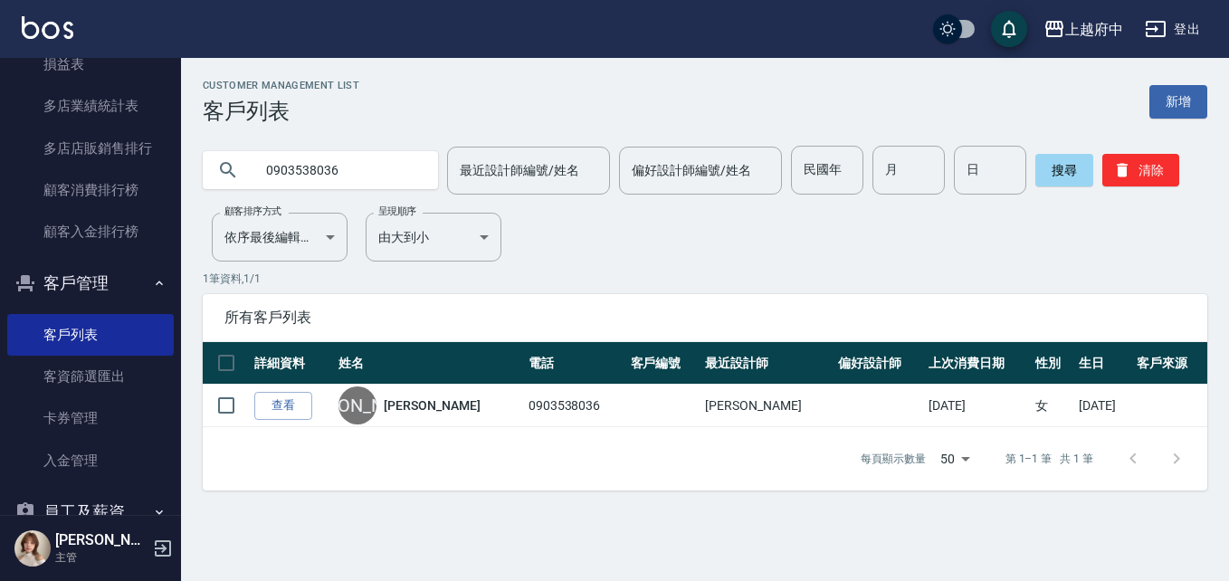
drag, startPoint x: 292, startPoint y: 409, endPoint x: 301, endPoint y: 405, distance: 9.7
click at [292, 409] on link "查看" at bounding box center [283, 406] width 58 height 28
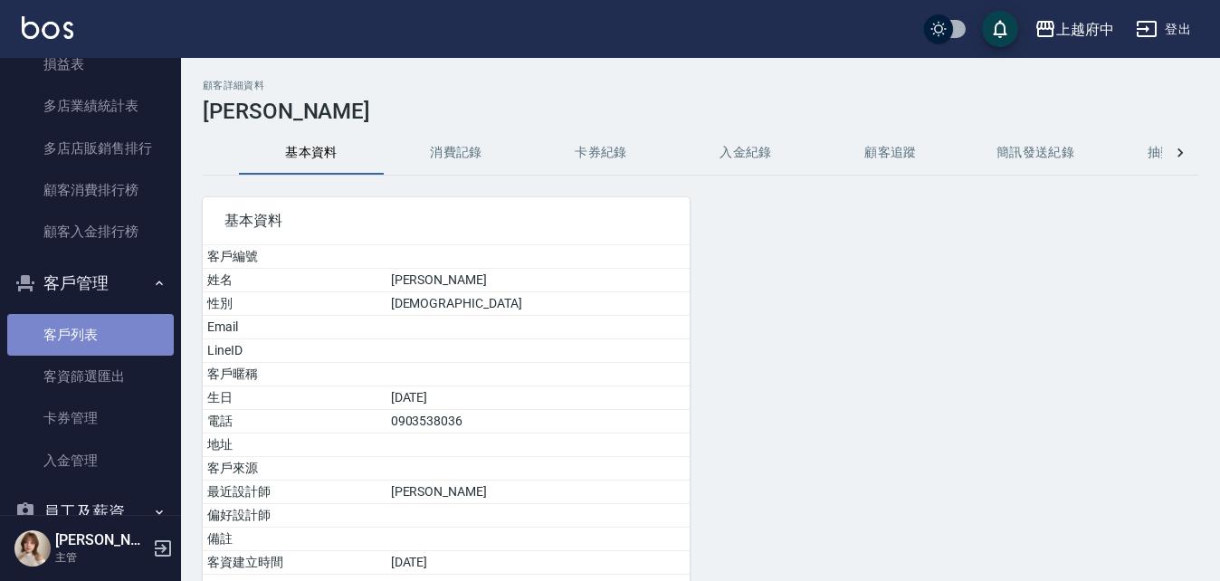
click at [90, 329] on link "客戶列表" at bounding box center [90, 335] width 167 height 42
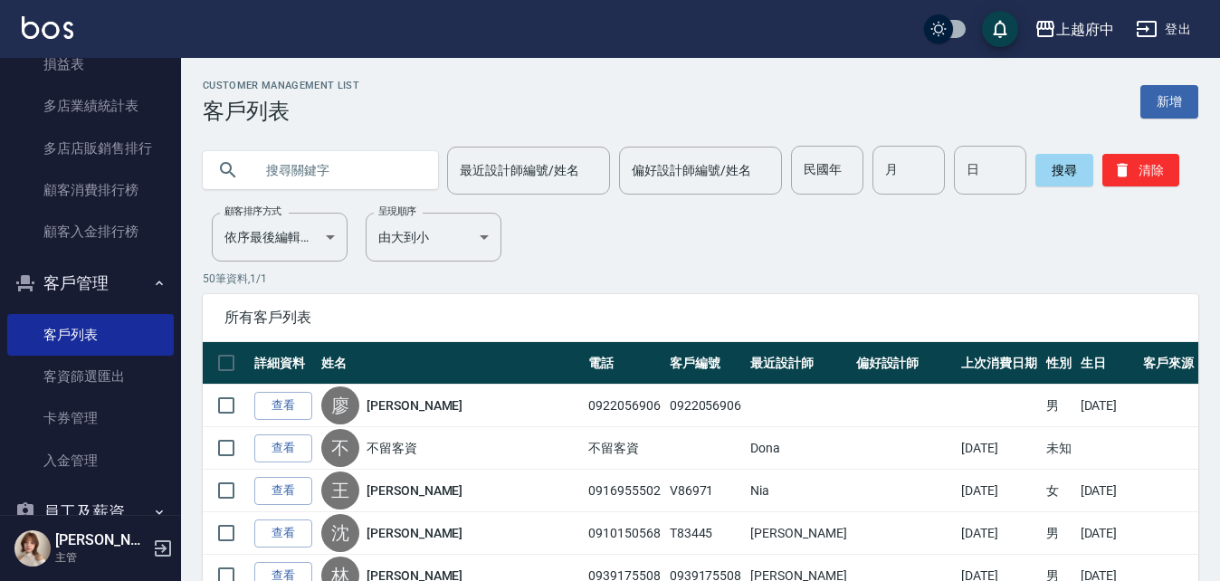
click at [327, 168] on input "text" at bounding box center [338, 170] width 170 height 49
type input "0903538036"
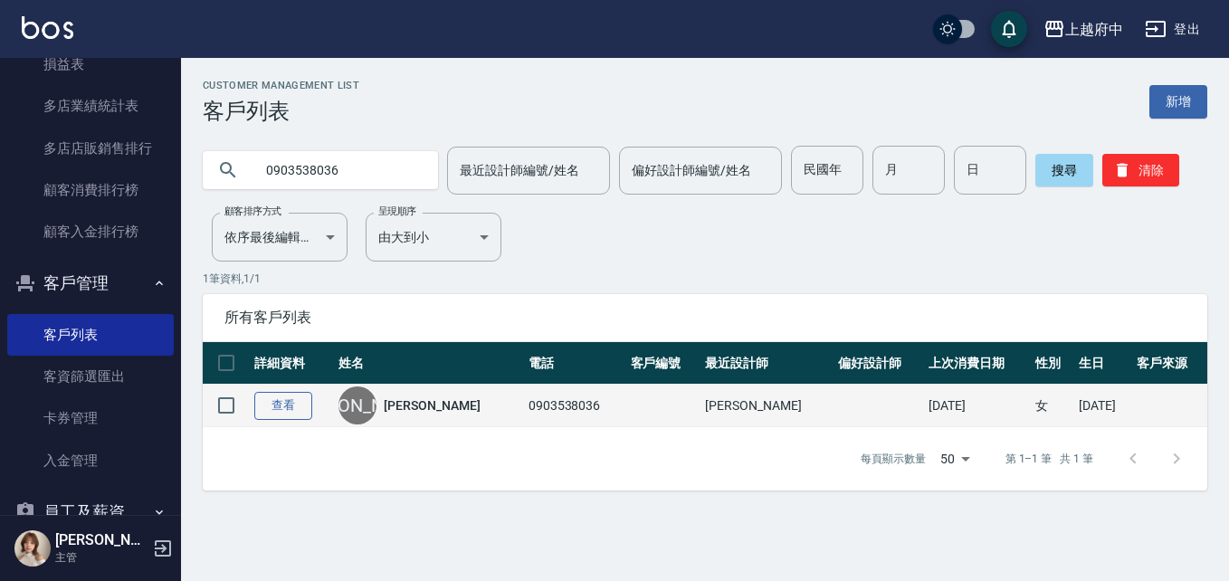
click at [292, 399] on link "查看" at bounding box center [283, 406] width 58 height 28
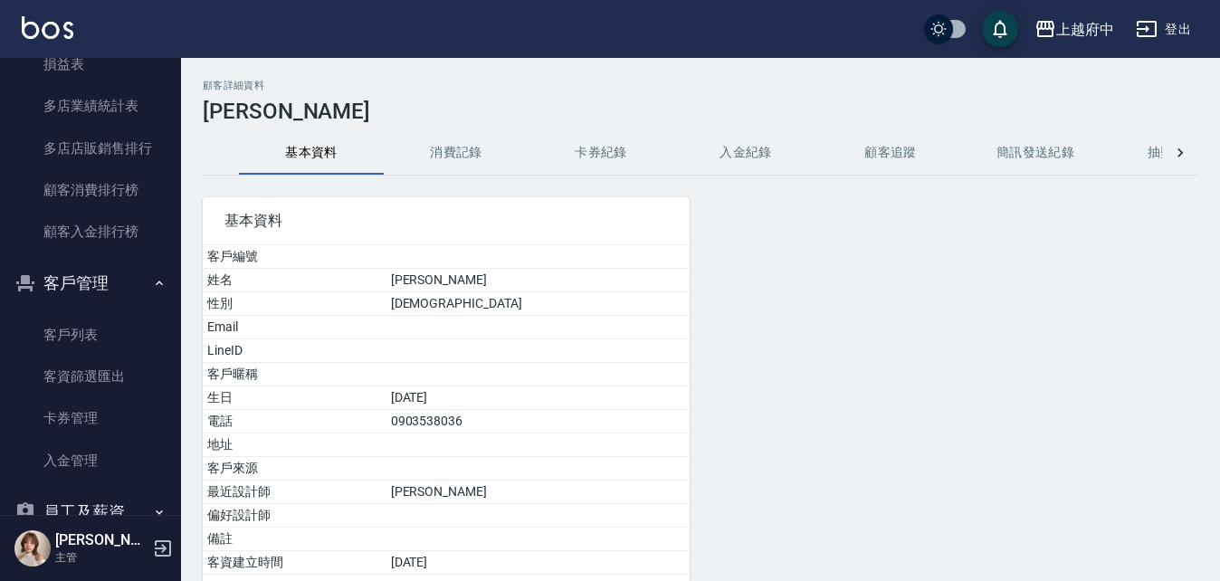
click at [459, 157] on button "消費記錄" at bounding box center [456, 152] width 145 height 43
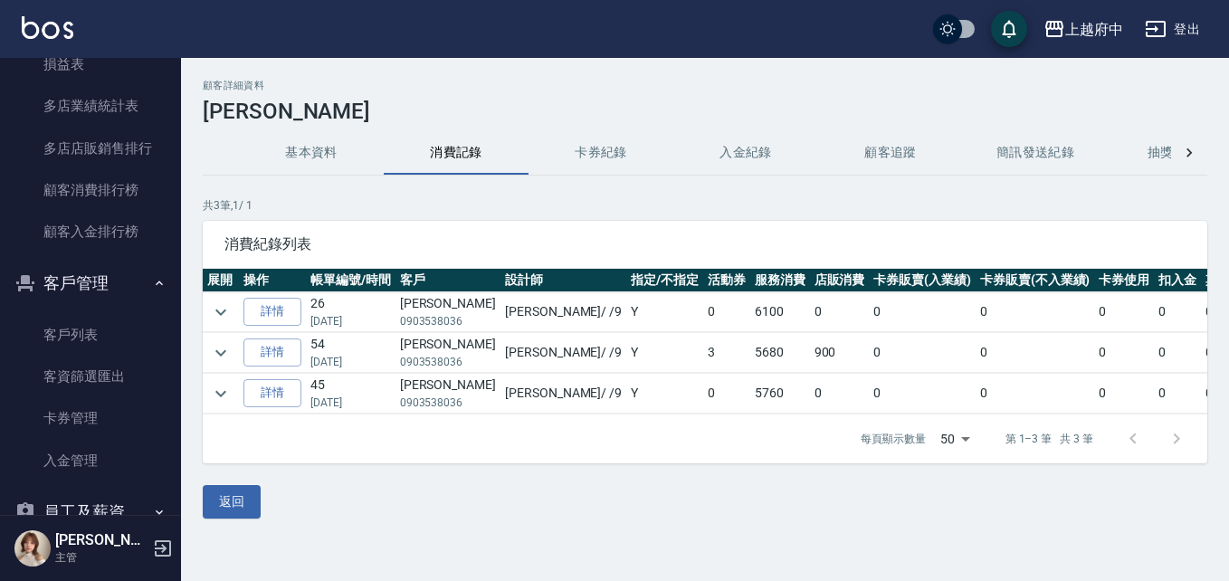
click at [626, 411] on td "Y" at bounding box center [664, 394] width 77 height 40
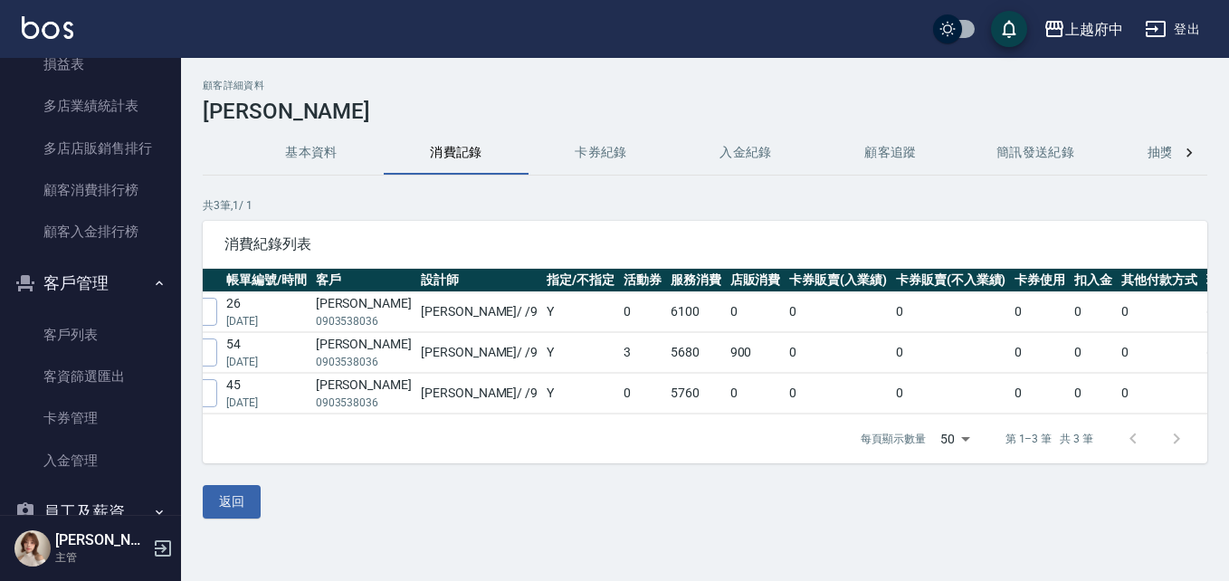
click at [567, 463] on div "每頁顯示數量 50 50 第 1–3 筆 共 3 筆" at bounding box center [705, 438] width 1005 height 49
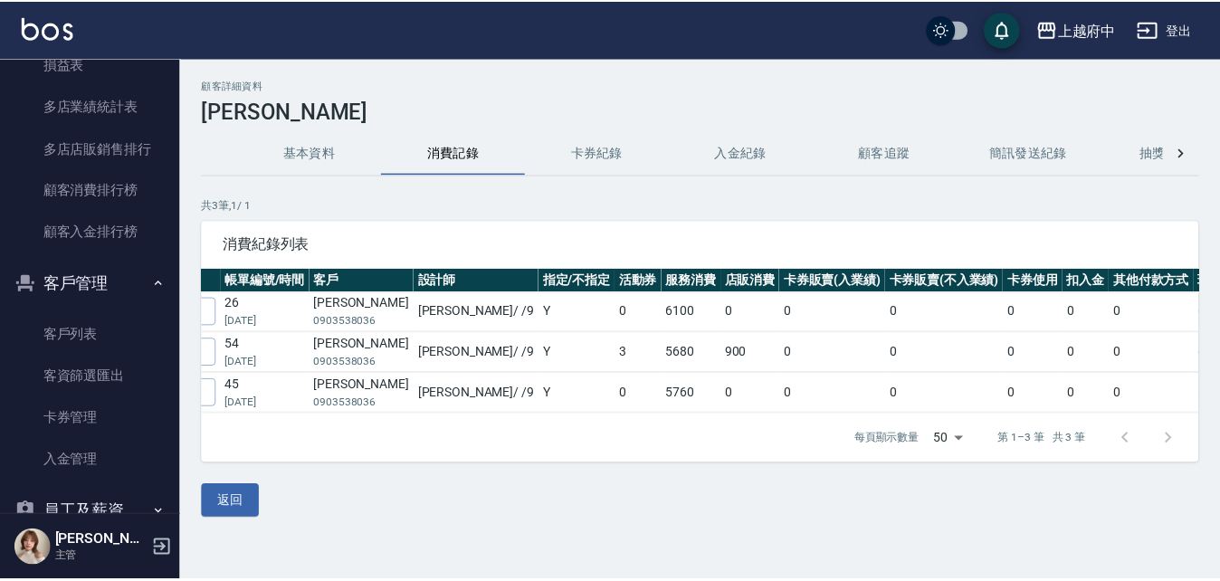
scroll to position [0, 0]
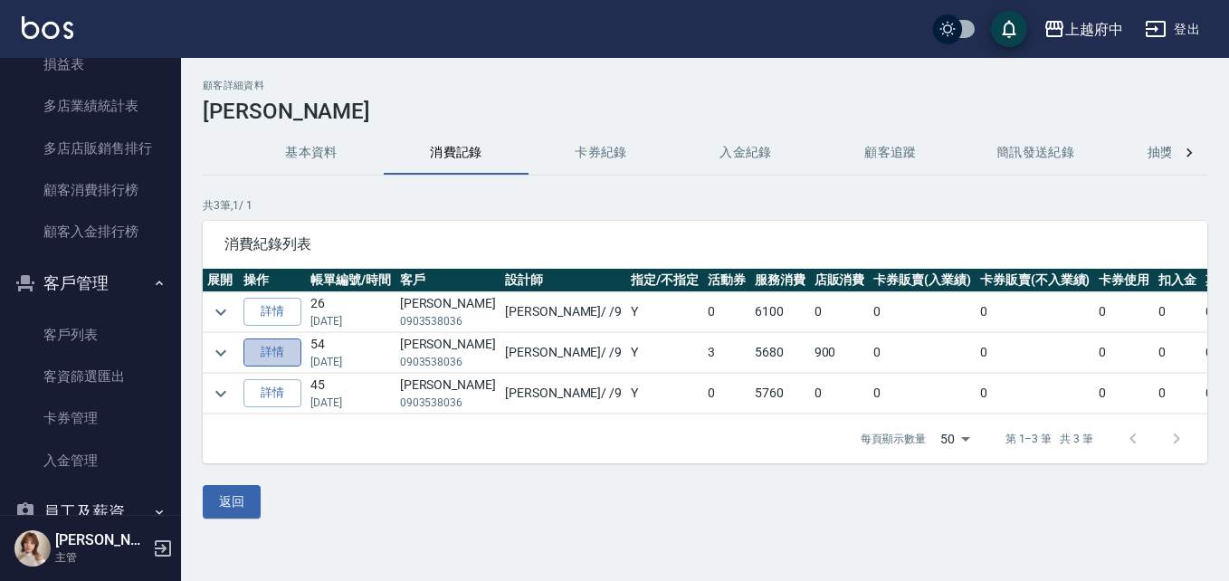
click at [275, 348] on link "詳情" at bounding box center [272, 352] width 58 height 28
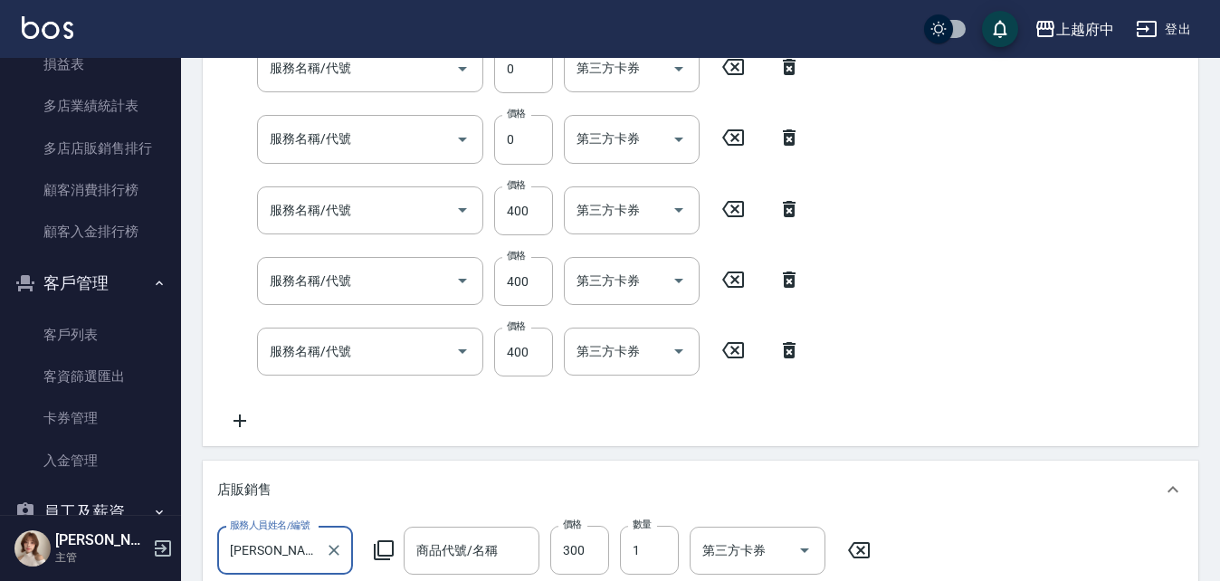
type input "2025/01/25 20:16"
type input "David-9"
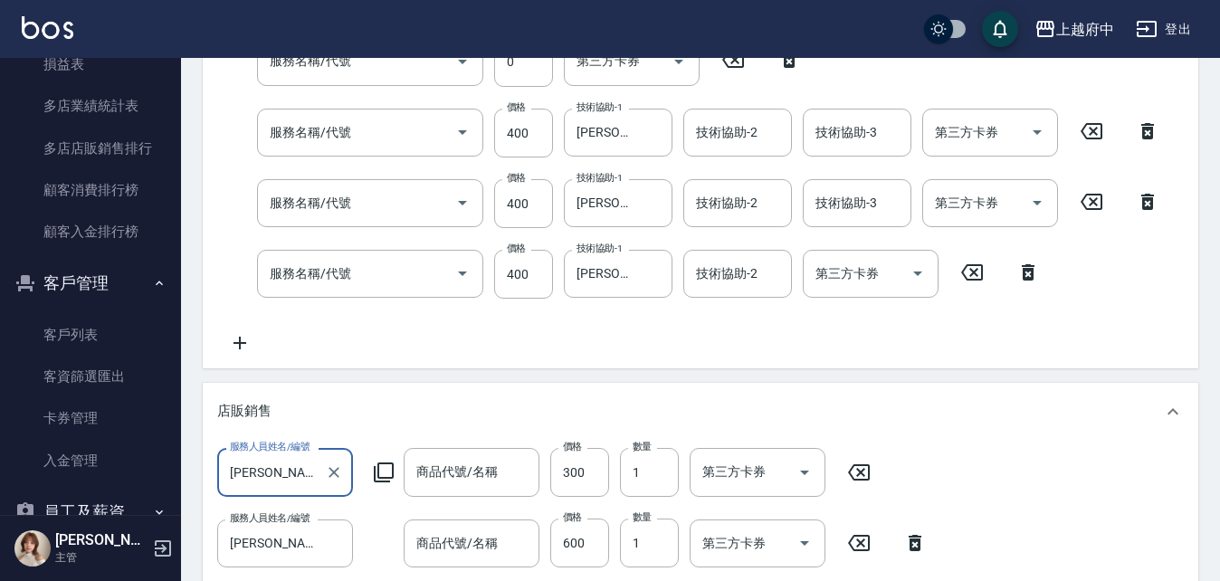
type input "蕭君芮/0903538036/"
type input "ROCK洗髮精250ml-矯色消黃"
type input "ROCK洗髮精250ml-粉紅泡泡"
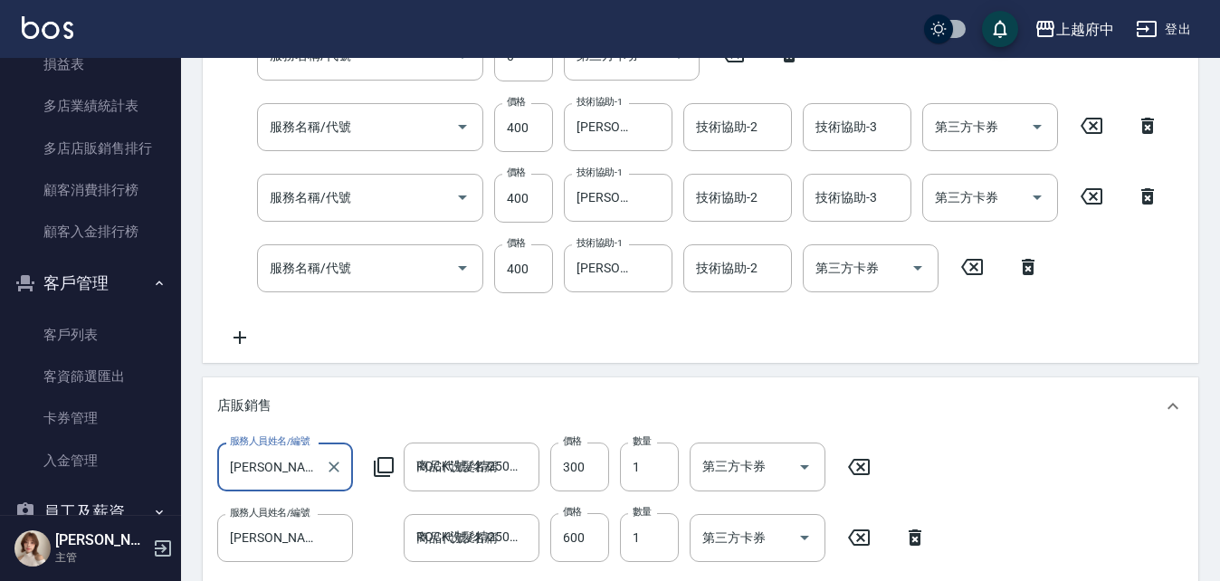
type input "過年套餐(00000)"
type input "有機洗髮(200)"
type input "剪髮(340)"
type input "染髮M(12402)"
type input "漂髮 長(500222)"
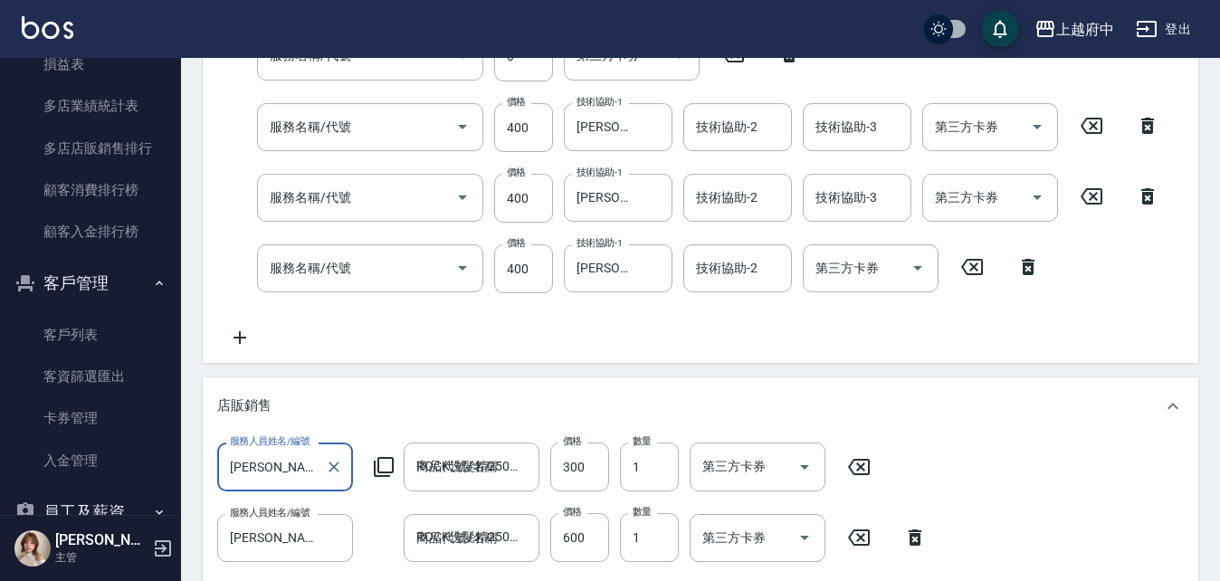
type input "頭皮隔離液(前+後)(3203)"
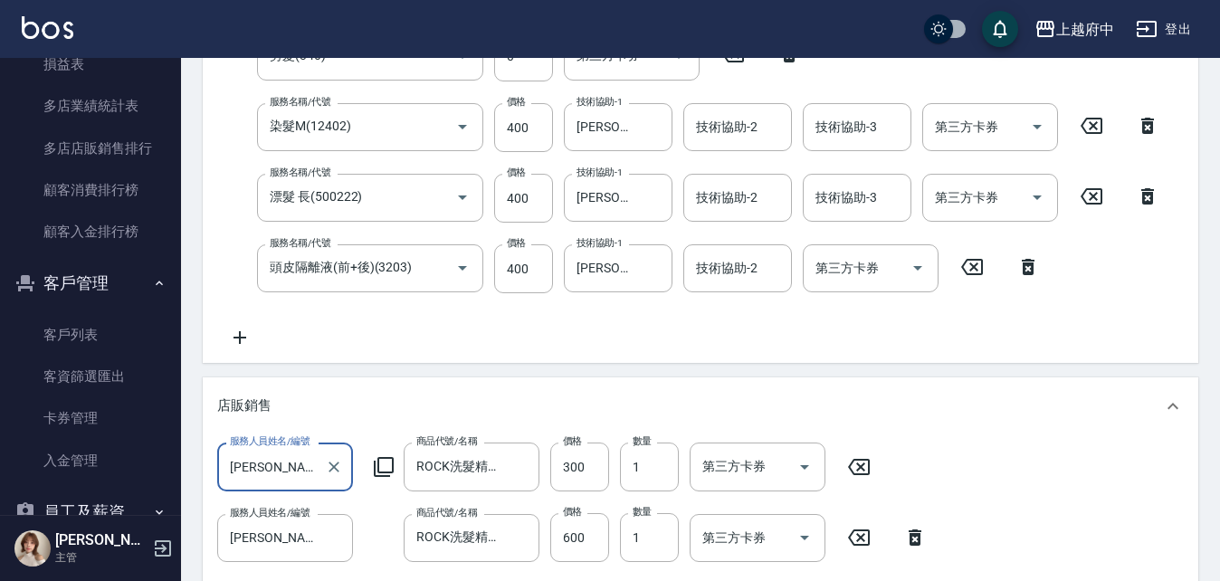
scroll to position [738, 0]
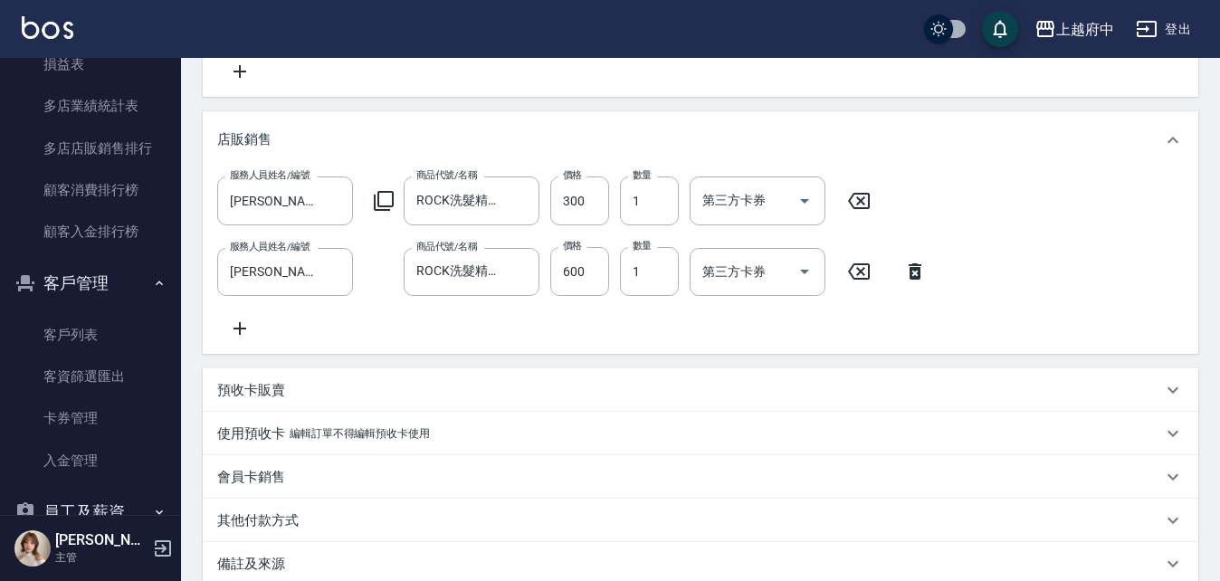
click at [541, 347] on div "服務人員姓名/編號 David-9 服務人員姓名/編號 商品代號/名稱 ROCK洗髮精250ml-矯色消黃 商品代號/名稱 價格 300 價格 數量 1 數量…" at bounding box center [700, 261] width 995 height 185
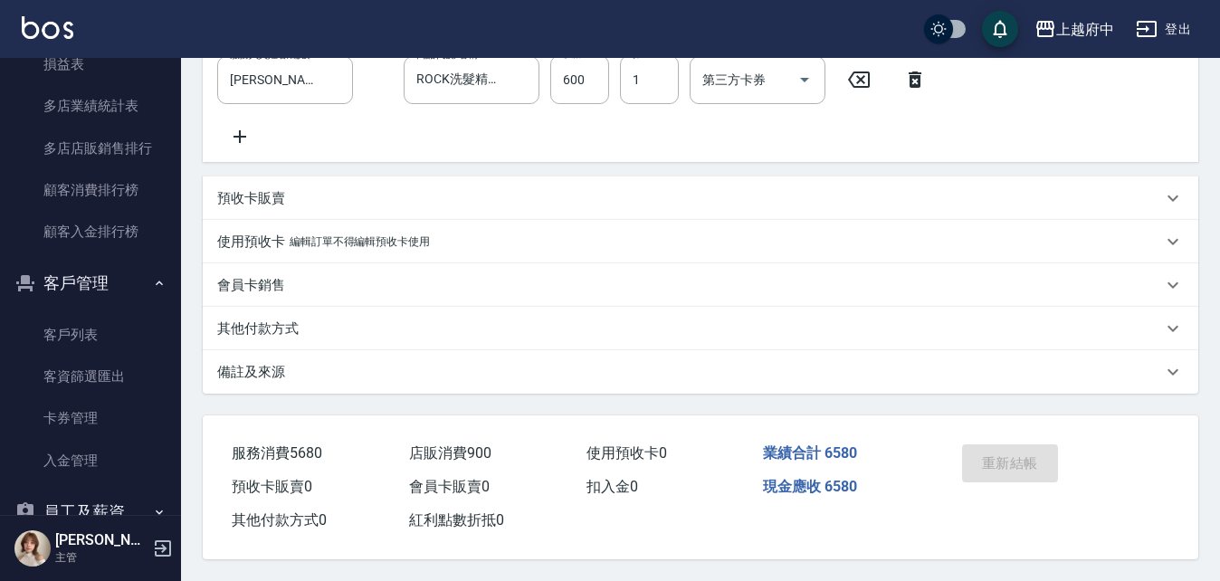
scroll to position [951, 0]
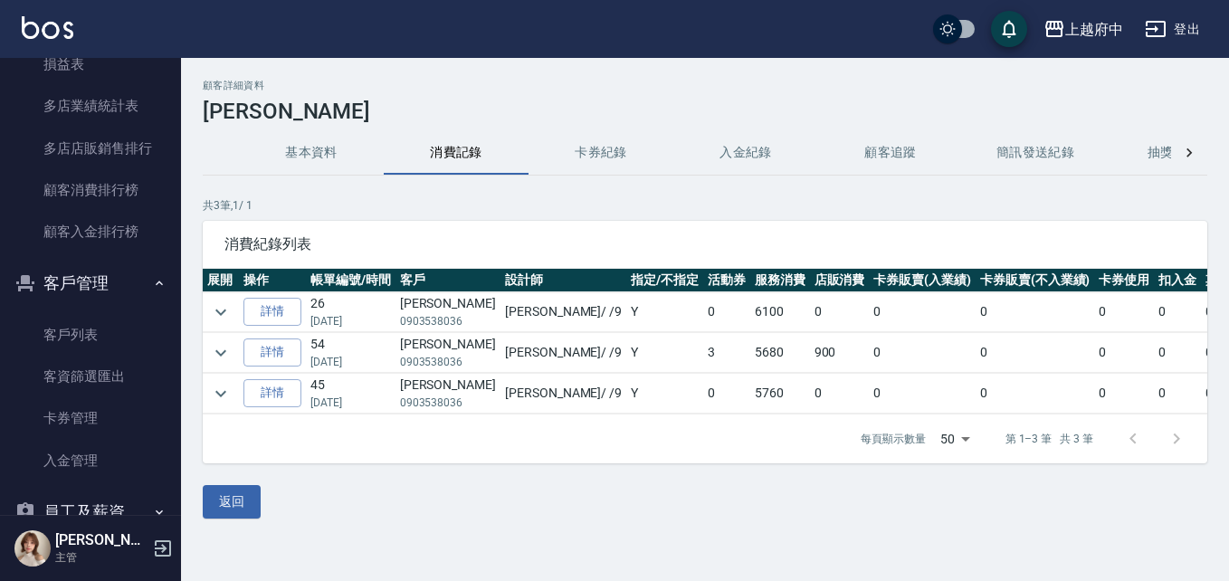
click at [703, 353] on td "3" at bounding box center [726, 353] width 47 height 40
click at [283, 357] on link "詳情" at bounding box center [272, 352] width 58 height 28
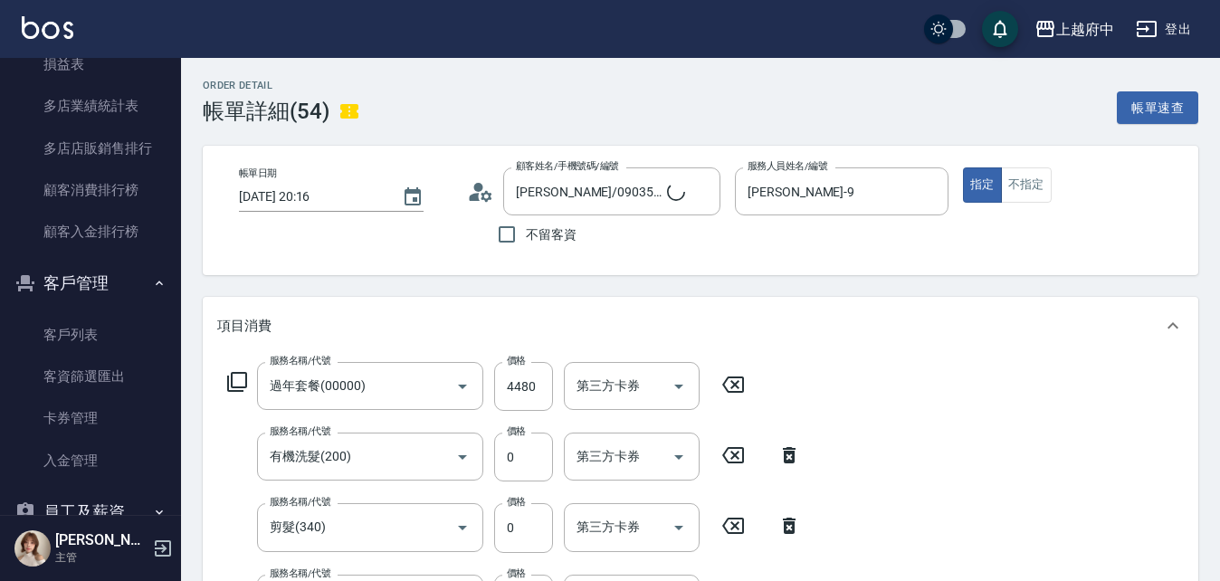
type input "蕭君芮/0903538036/"
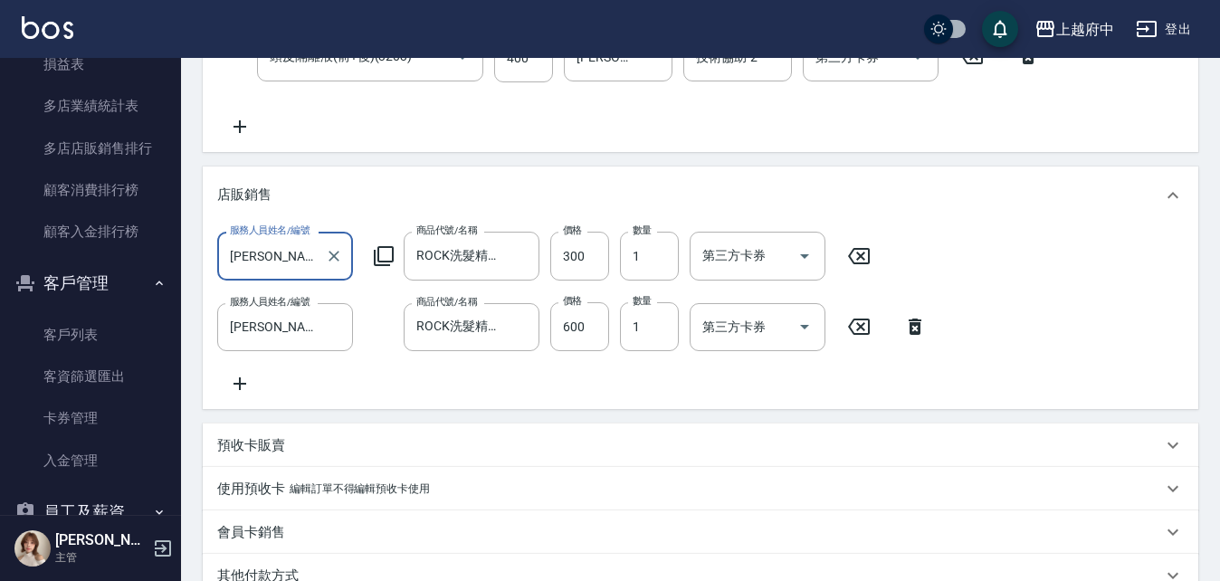
scroll to position [680, 0]
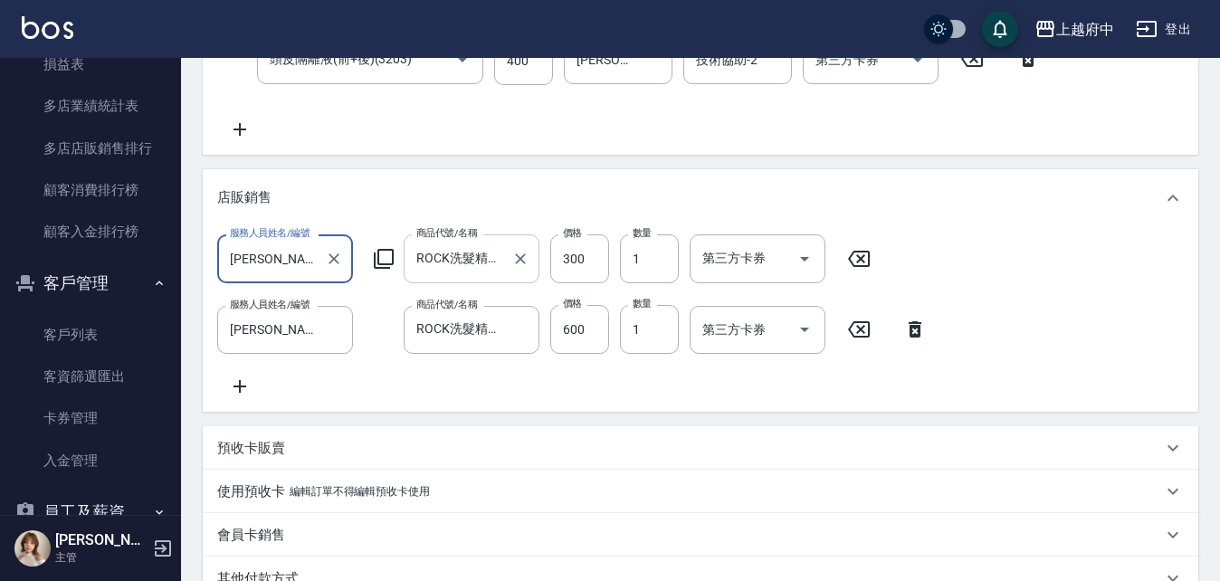
click at [489, 271] on input "ROCK洗髮精250ml-矯色消黃" at bounding box center [458, 259] width 92 height 32
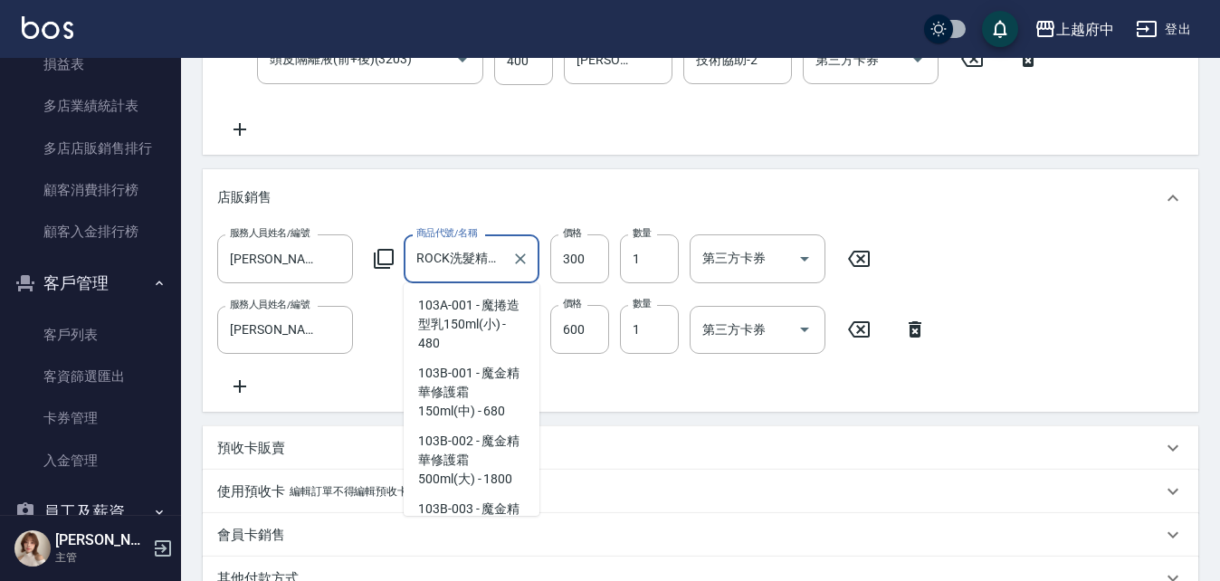
scroll to position [250, 0]
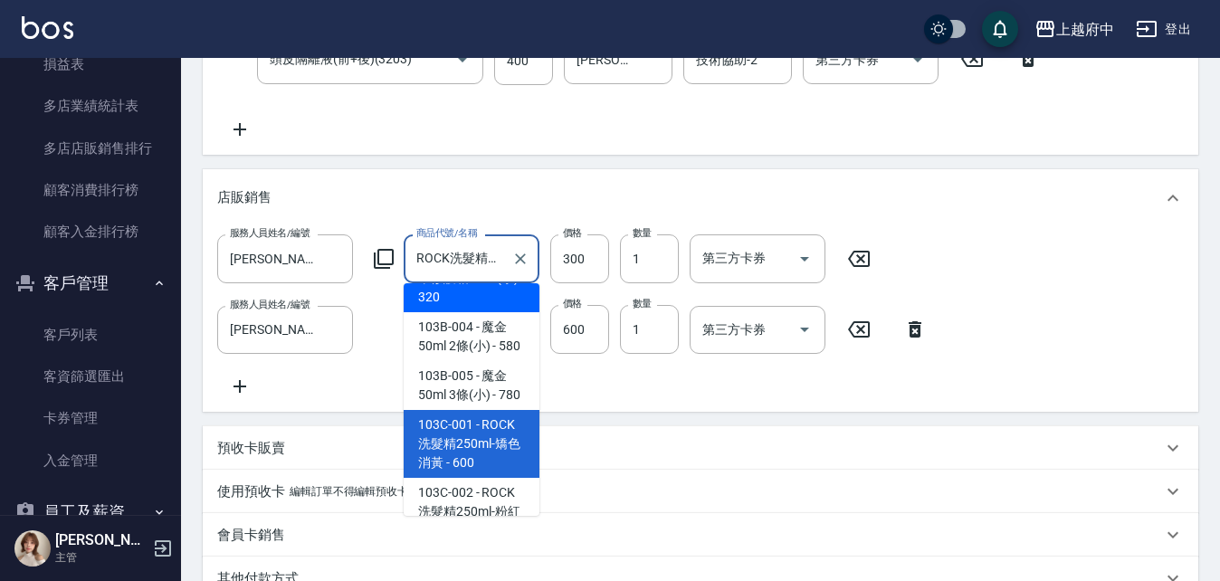
click at [685, 393] on div "服務人員姓名/編號 David-9 服務人員姓名/編號 商品代號/名稱 ROCK洗髮精250ml-矯色消黃 商品代號/名稱 價格 300 價格 數量 1 數量…" at bounding box center [700, 315] width 967 height 163
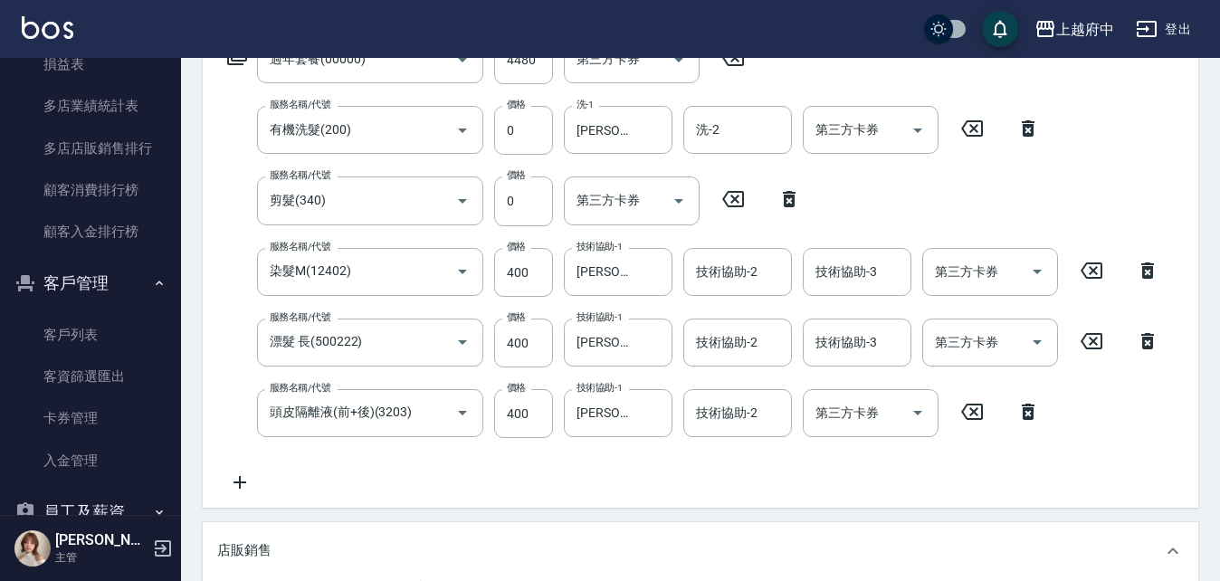
scroll to position [318, 0]
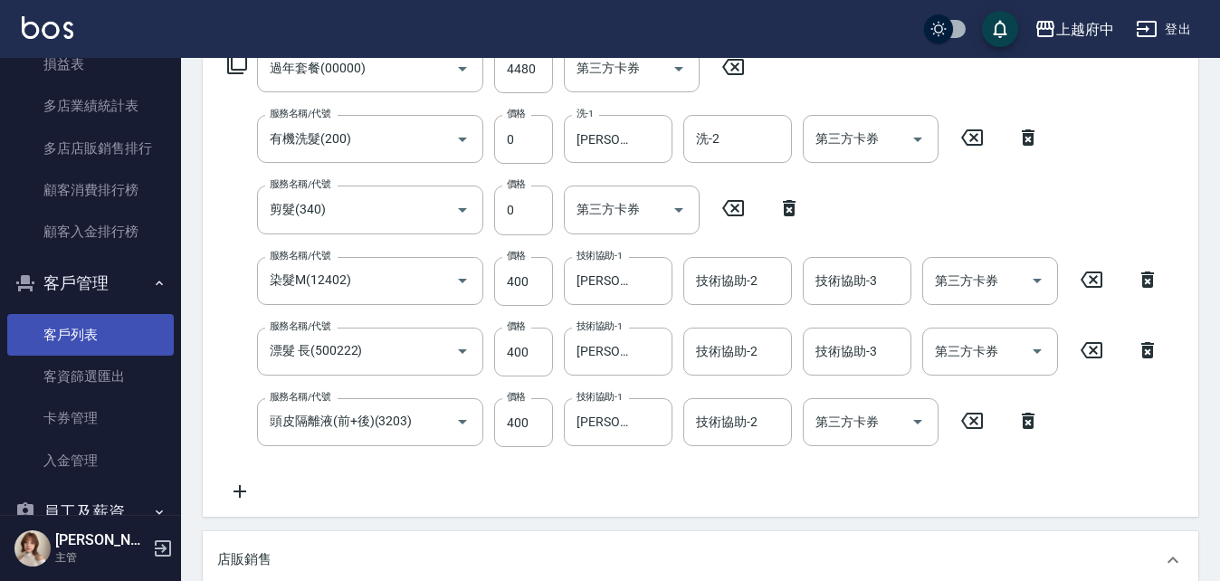
click at [71, 342] on link "客戶列表" at bounding box center [90, 335] width 167 height 42
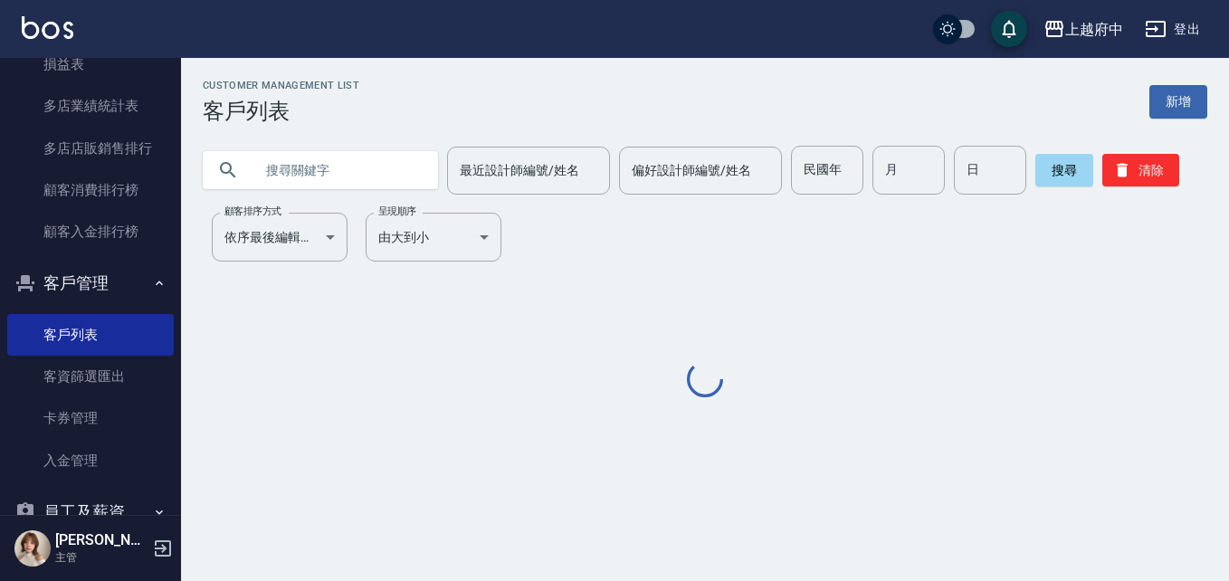
click at [332, 176] on input "text" at bounding box center [338, 170] width 170 height 49
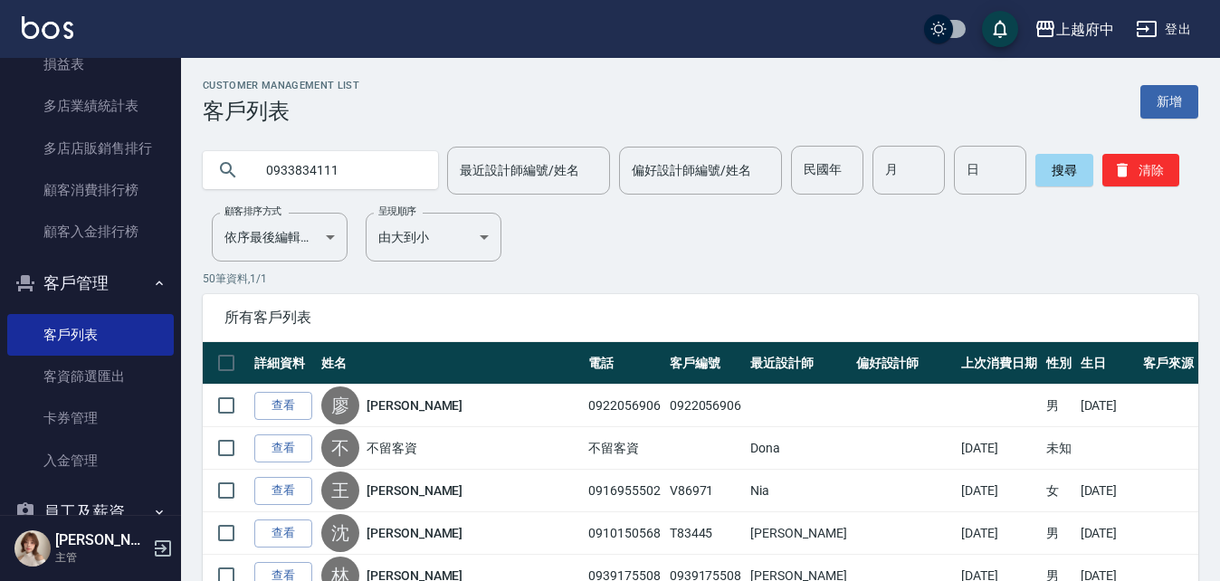
type input "0933834111"
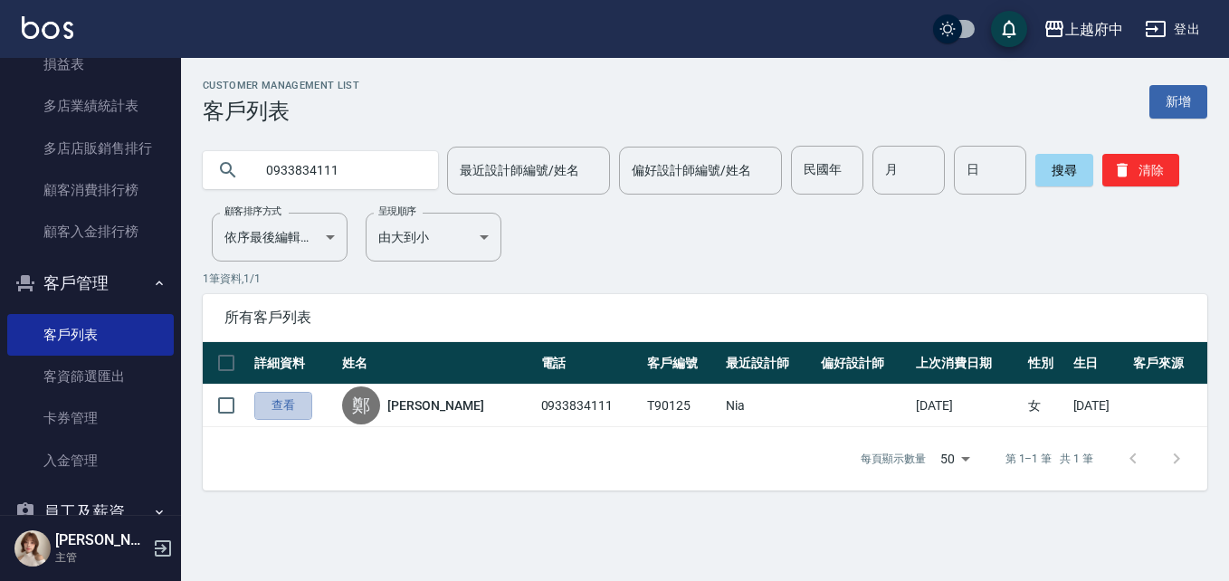
click at [290, 414] on link "查看" at bounding box center [283, 406] width 58 height 28
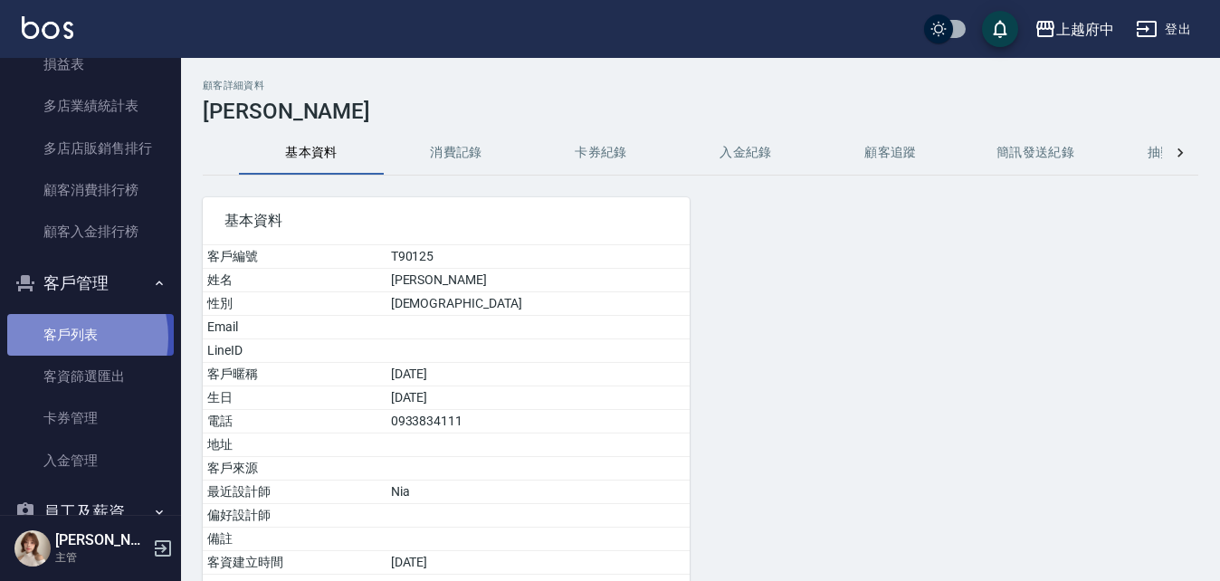
click at [56, 338] on link "客戶列表" at bounding box center [90, 335] width 167 height 42
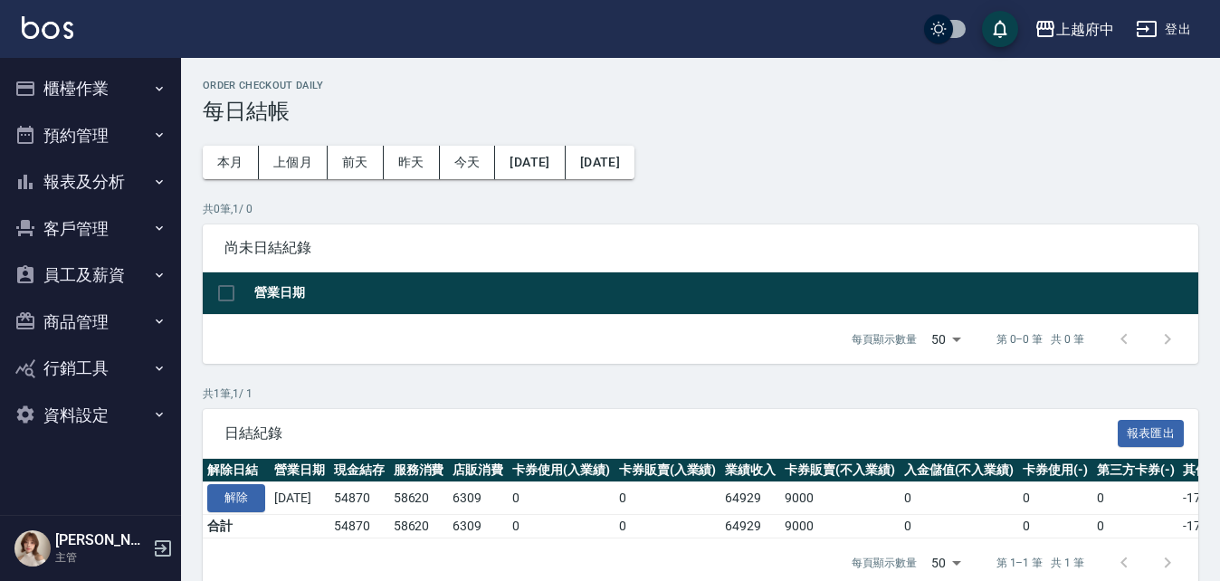
click at [87, 169] on button "報表及分析" at bounding box center [90, 181] width 167 height 47
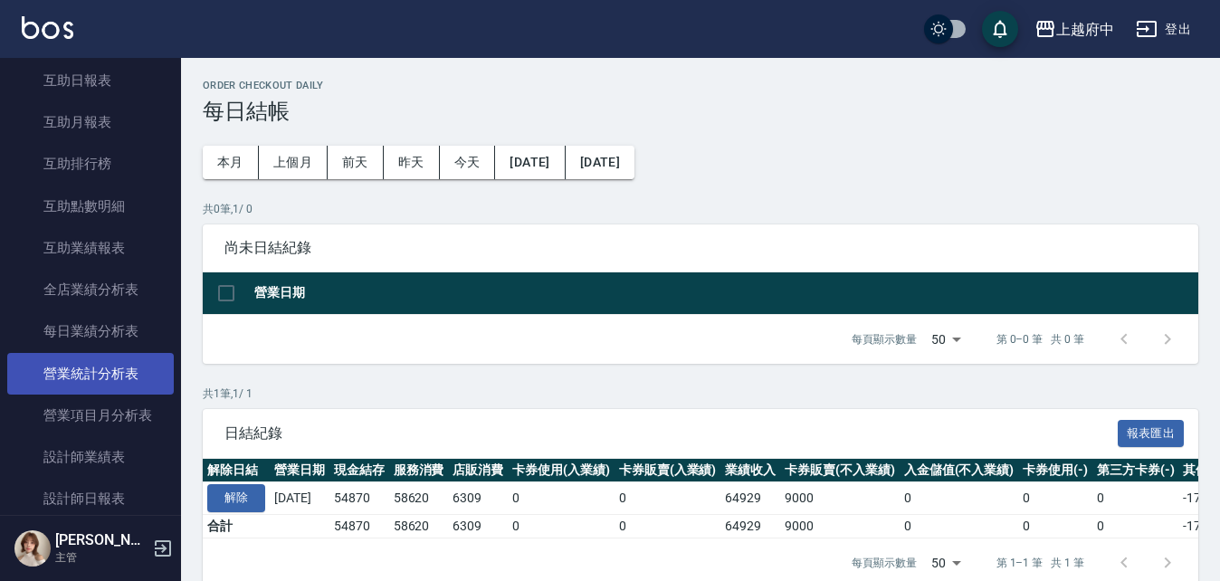
scroll to position [543, 0]
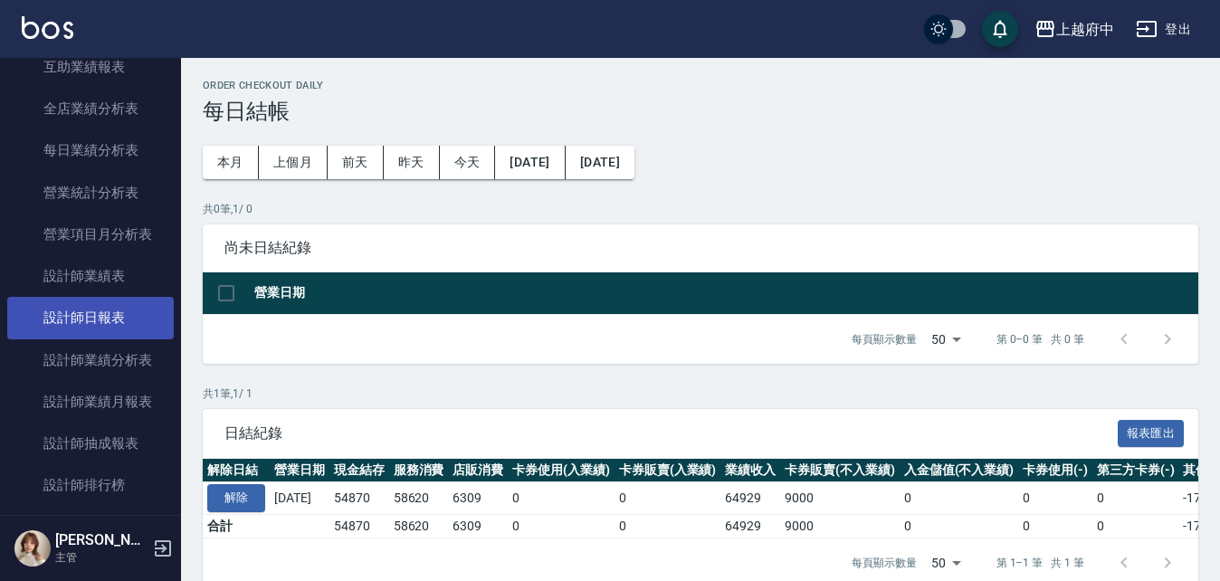
click at [84, 313] on link "設計師日報表" at bounding box center [90, 318] width 167 height 42
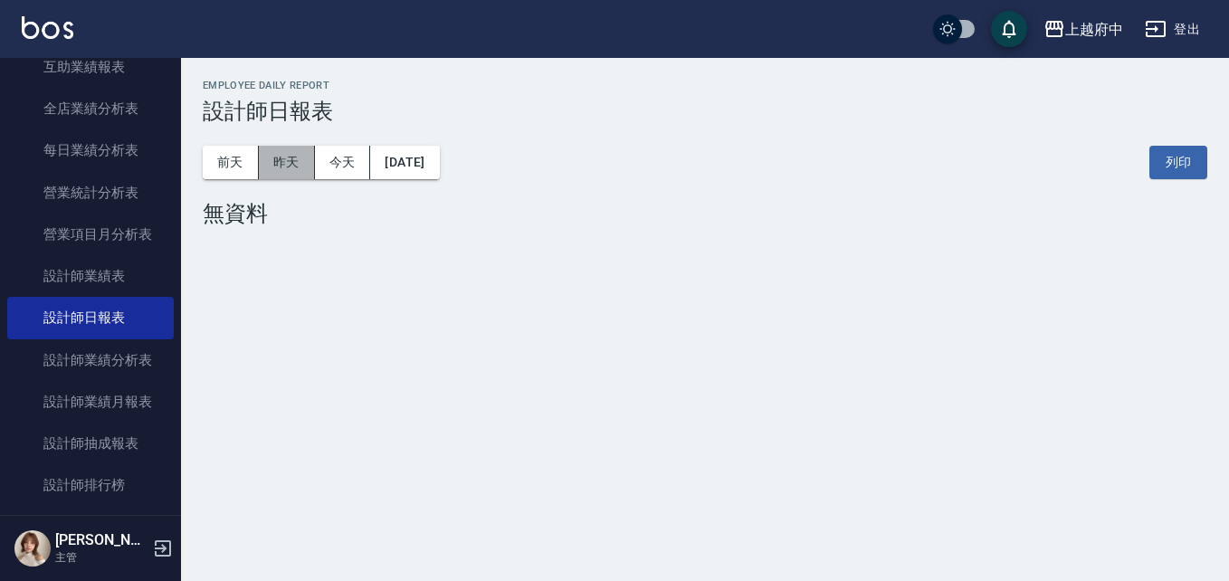
click at [287, 159] on button "昨天" at bounding box center [287, 162] width 56 height 33
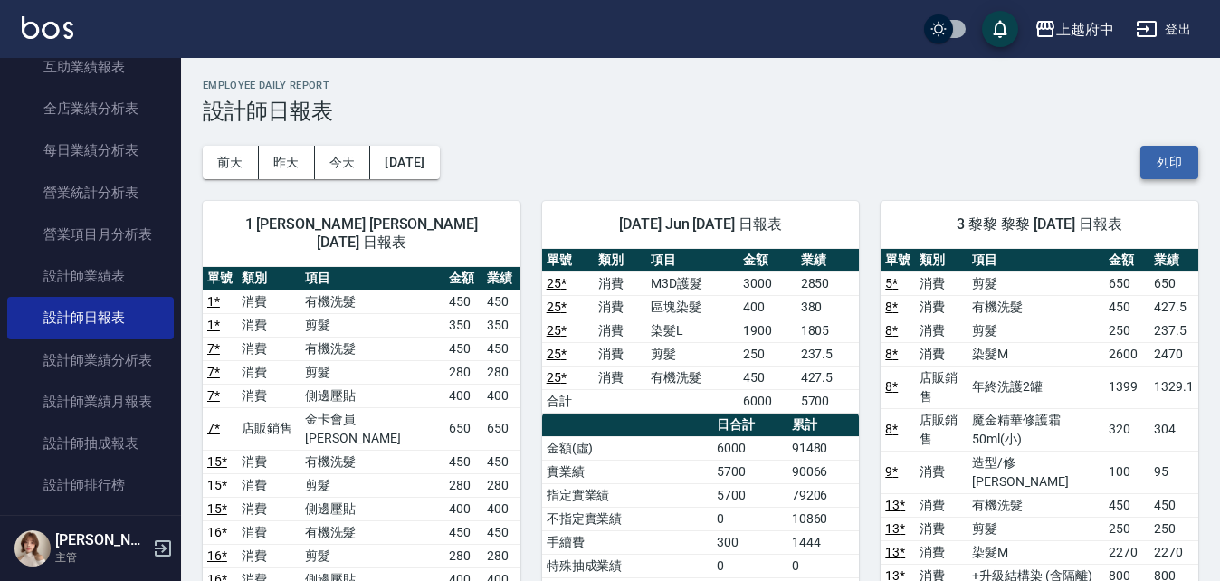
click at [1172, 166] on button "列印" at bounding box center [1169, 162] width 58 height 33
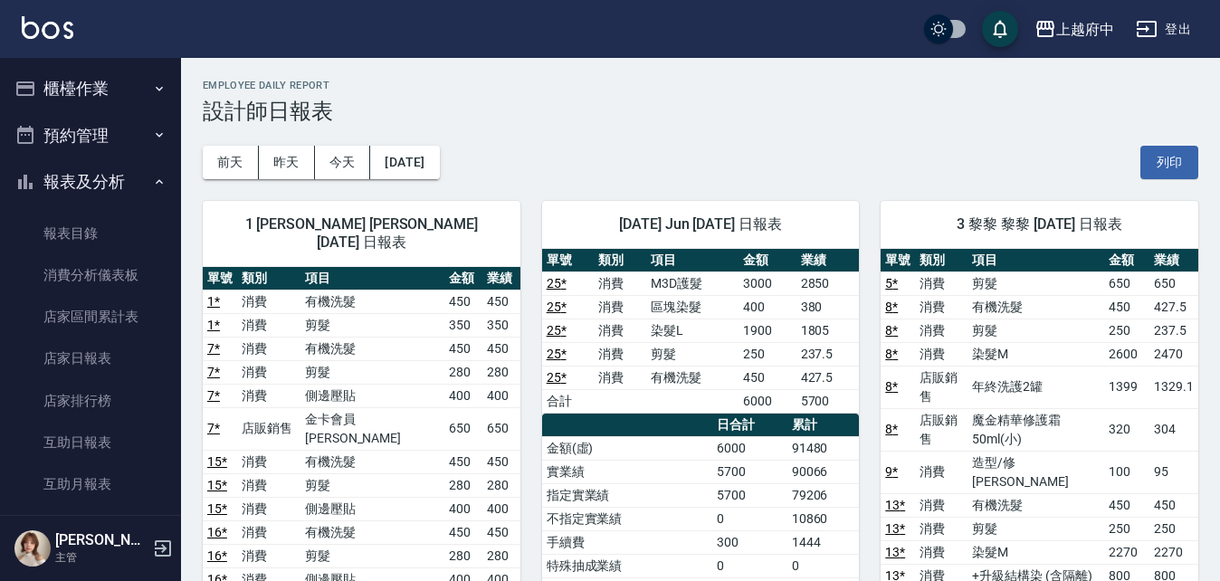
click at [81, 179] on button "報表及分析" at bounding box center [90, 181] width 167 height 47
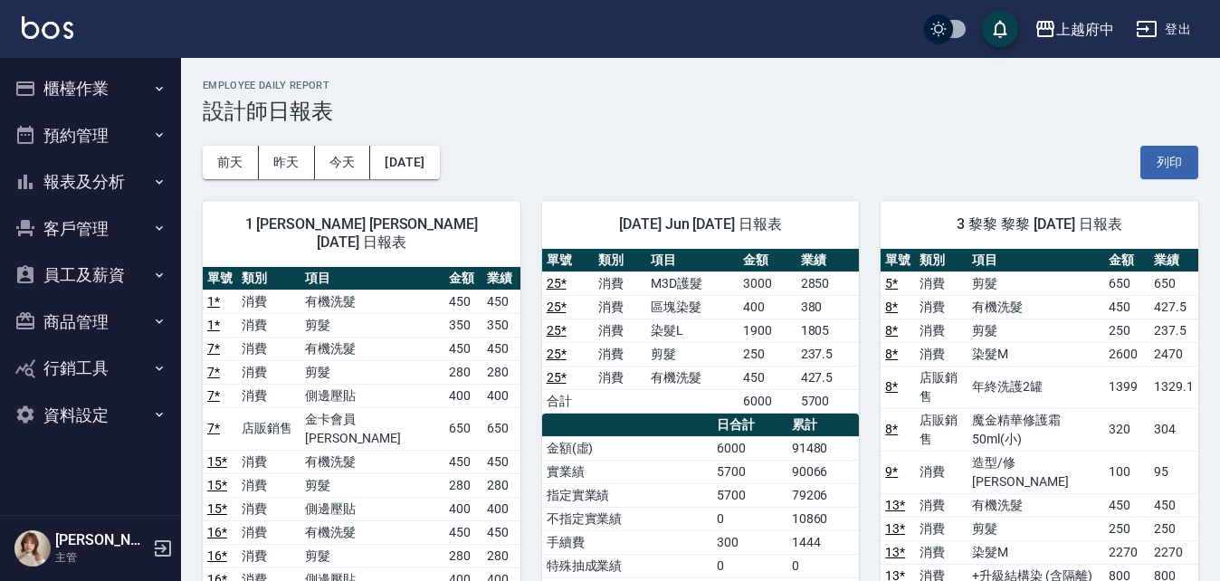
click at [87, 89] on button "櫃檯作業" at bounding box center [90, 88] width 167 height 47
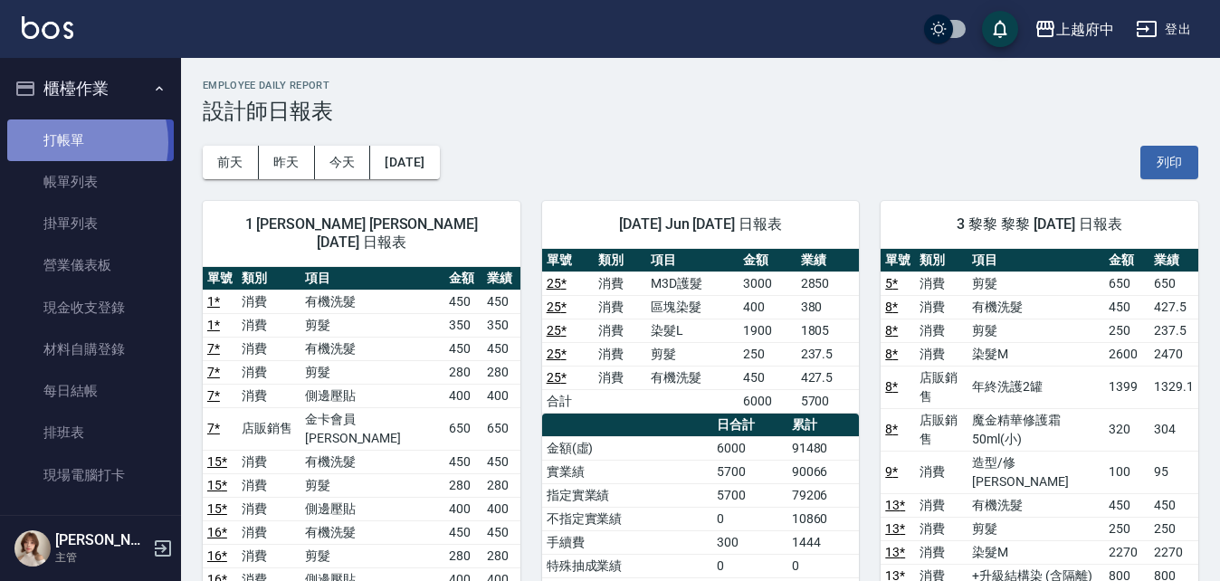
click at [67, 142] on link "打帳單" at bounding box center [90, 140] width 167 height 42
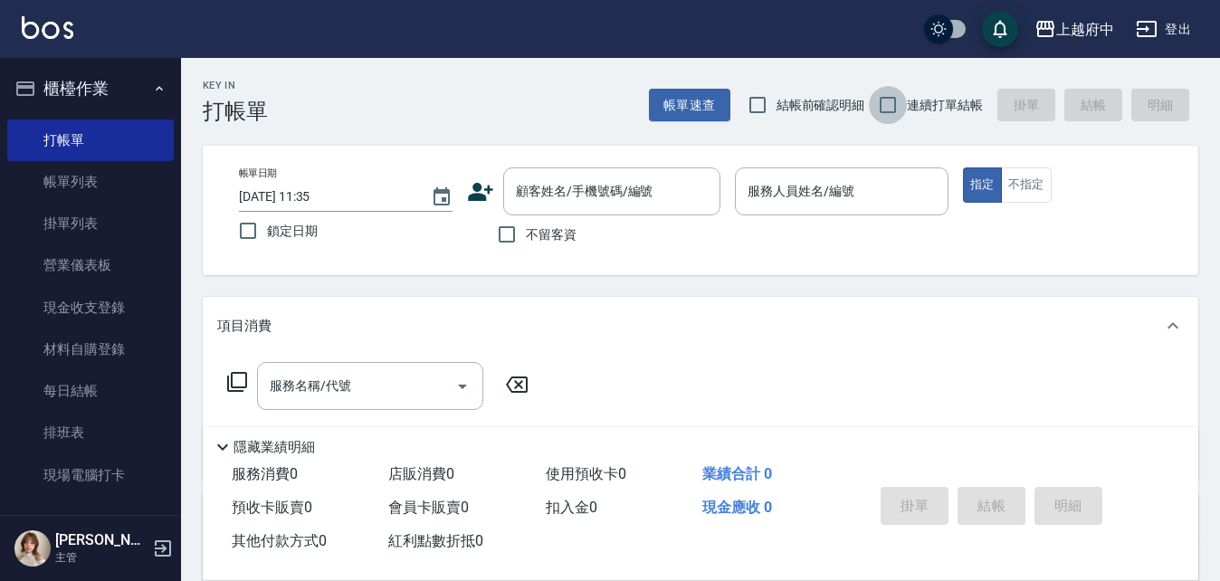
click at [884, 104] on input "連續打單結帳" at bounding box center [888, 105] width 38 height 38
checkbox input "true"
click at [466, 189] on div "帳單日期 2025/08/23 11:35 鎖定日期 顧客姓名/手機號碼/編號 顧客姓名/手機號碼/編號 不留客資 服務人員姓名/編號 服務人員姓名/編號 指…" at bounding box center [700, 210] width 952 height 86
click at [480, 191] on icon at bounding box center [480, 191] width 27 height 27
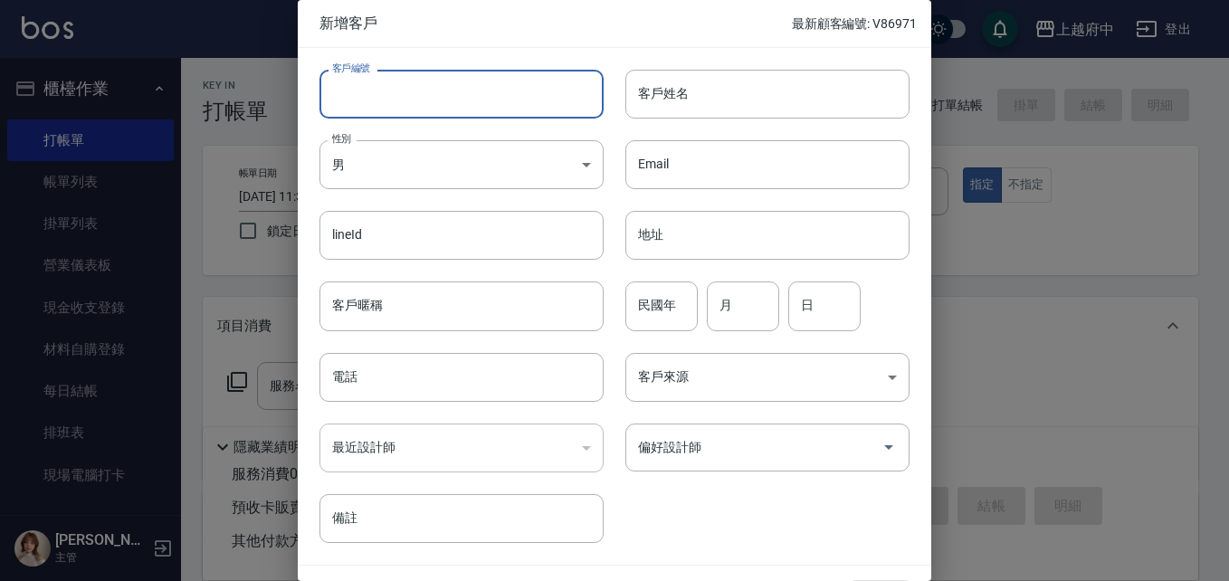
click at [406, 99] on input "客戶編號" at bounding box center [461, 94] width 284 height 49
drag, startPoint x: 423, startPoint y: 100, endPoint x: 265, endPoint y: 96, distance: 157.5
click at [267, 97] on div "新增客戶 最新顧客編號: V86971 客戶編號 0922056906 ​ 客戶編號 客戶姓名 客戶姓名 性別 男 MALE 性別 Email Email l…" at bounding box center [614, 290] width 1229 height 581
type input "0922056906"
click at [356, 384] on input "電話" at bounding box center [461, 377] width 284 height 49
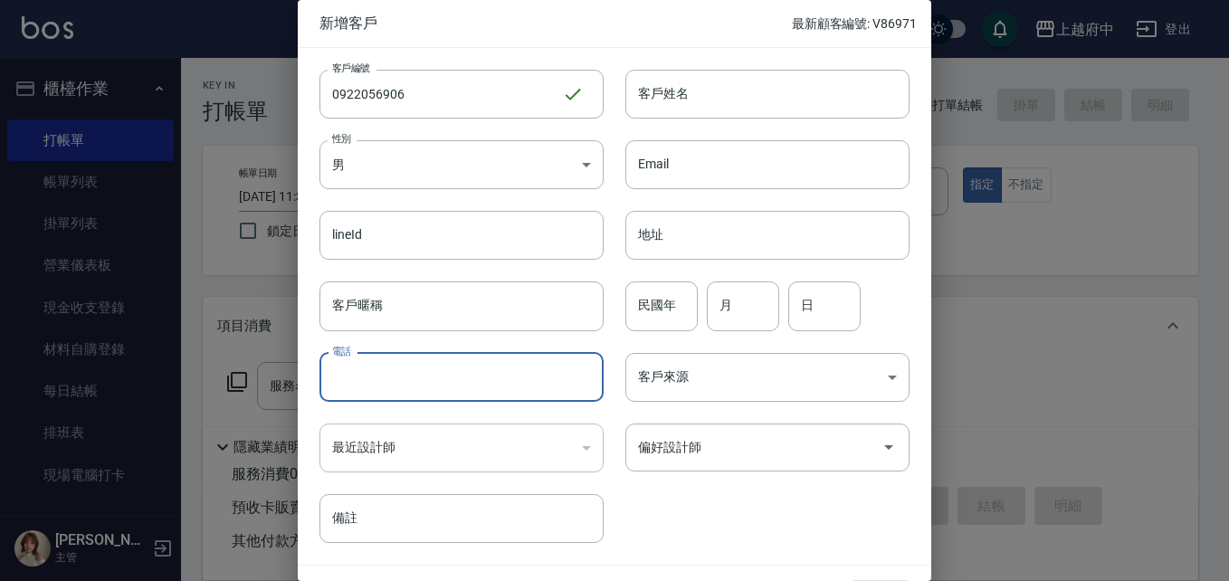
paste input "0922056906"
type input "0922056906"
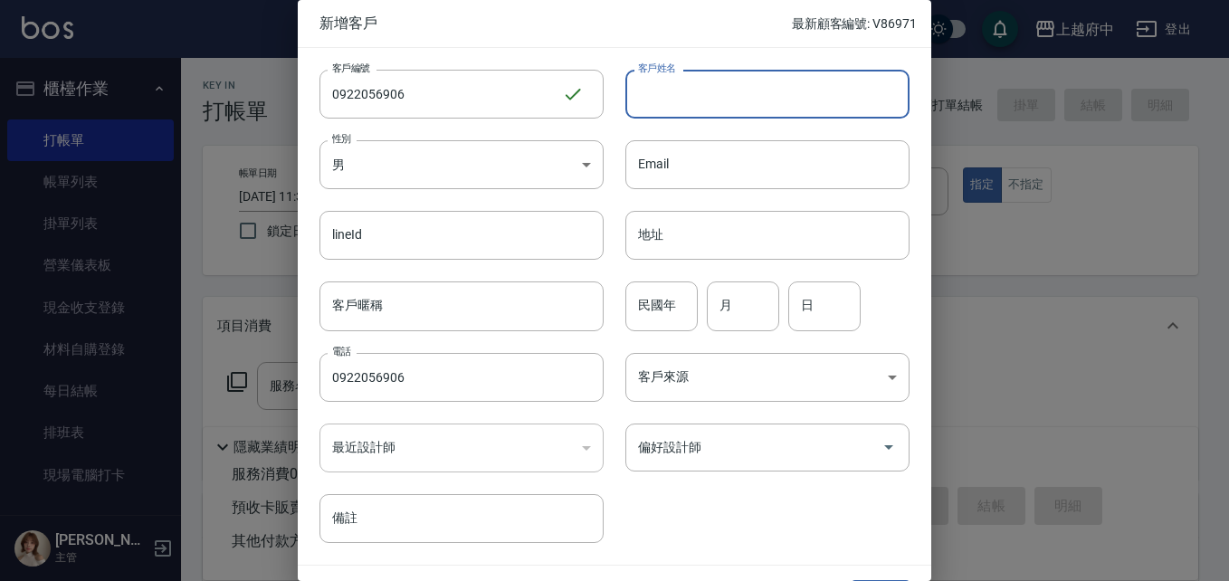
click at [695, 93] on input "客戶姓名" at bounding box center [767, 94] width 284 height 49
type input "X"
type input "廖勝輝"
drag, startPoint x: 657, startPoint y: 314, endPoint x: 665, endPoint y: 310, distance: 9.3
click at [656, 310] on input "民國年" at bounding box center [661, 305] width 72 height 49
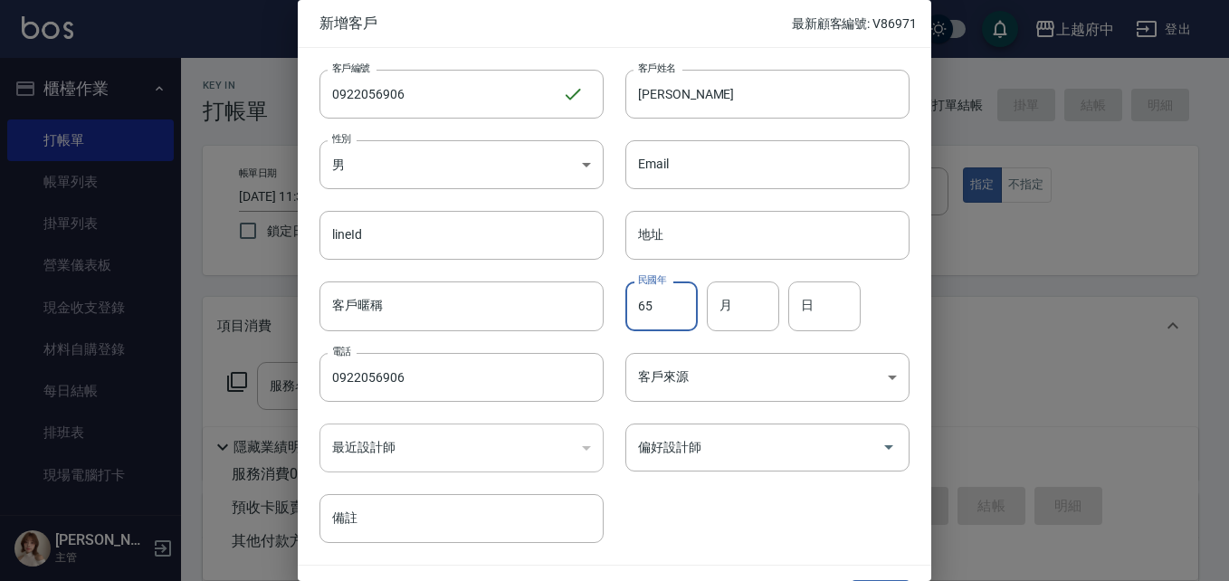
type input "65"
type input "4"
type input "2"
click at [688, 492] on div "客戶編號 0922056906 ​ 客戶編號 客戶姓名 廖勝輝 客戶姓名 性別 男 MALE 性別 Email Email lineId lineId 地址 …" at bounding box center [604, 295] width 612 height 495
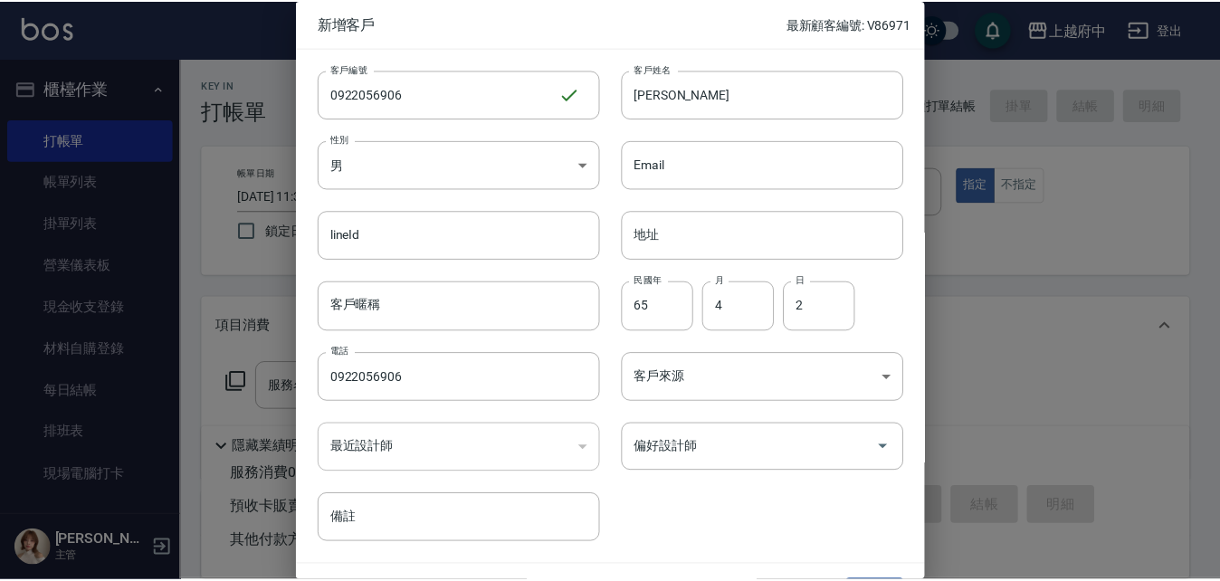
scroll to position [46, 0]
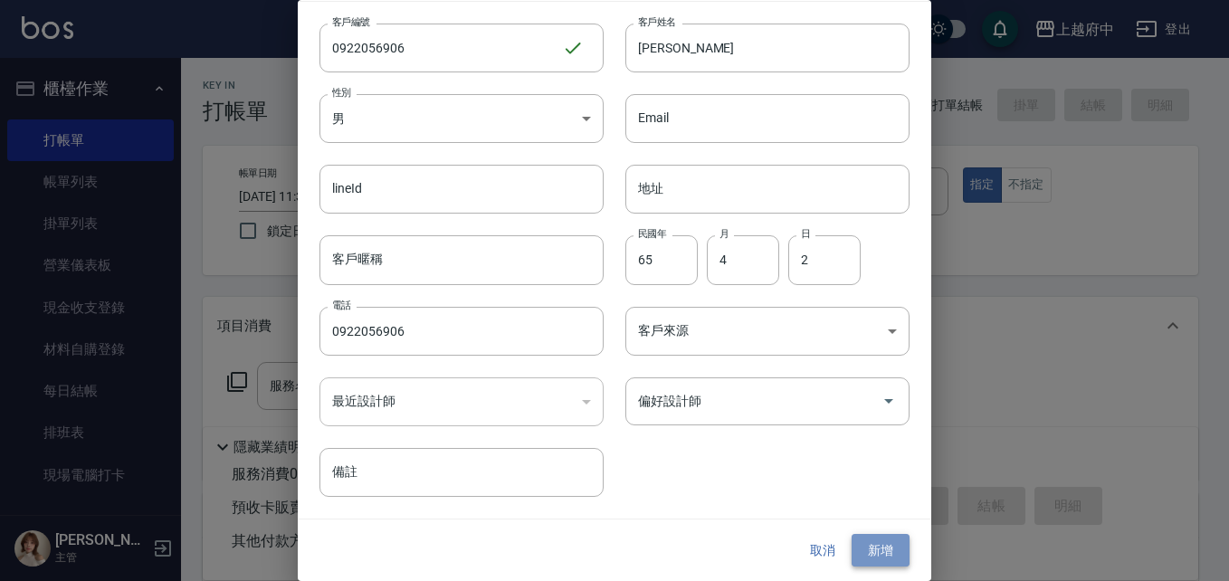
click at [871, 535] on button "新增" at bounding box center [881, 550] width 58 height 33
